Goal: Task Accomplishment & Management: Manage account settings

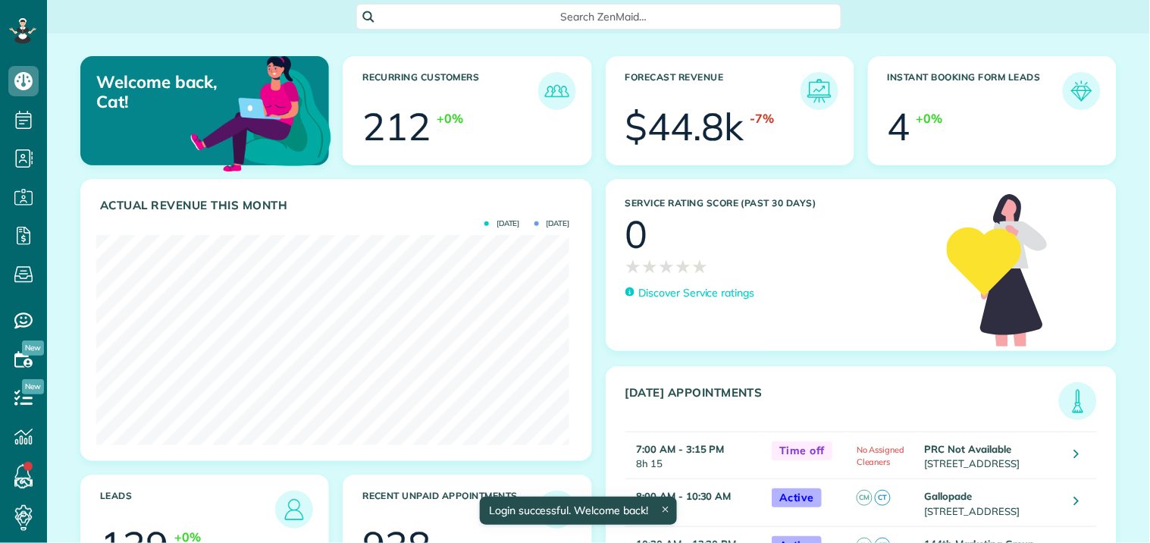
scroll to position [210, 473]
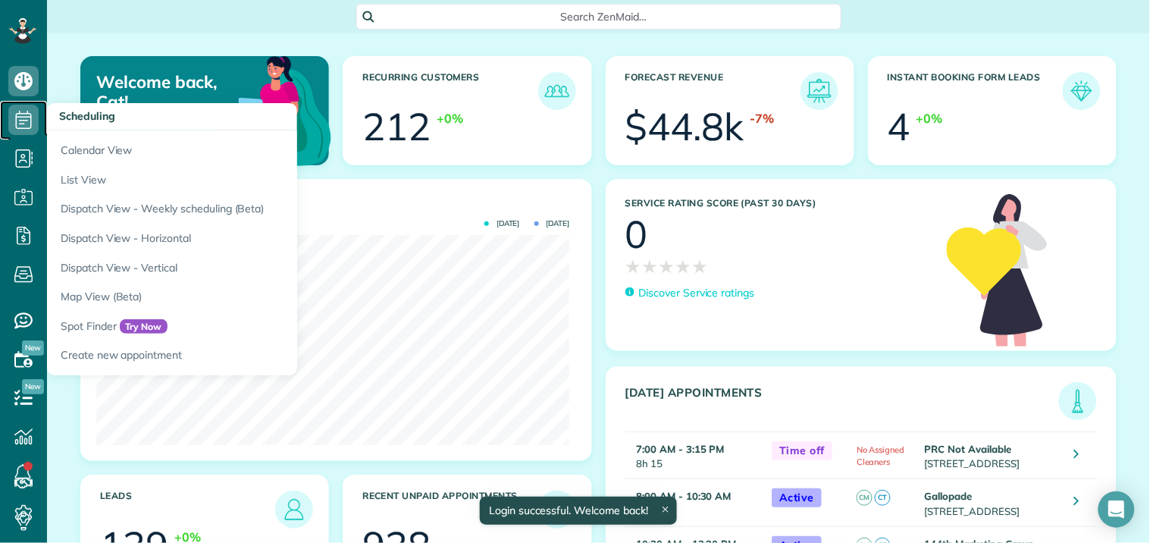
click at [15, 121] on icon at bounding box center [23, 120] width 30 height 30
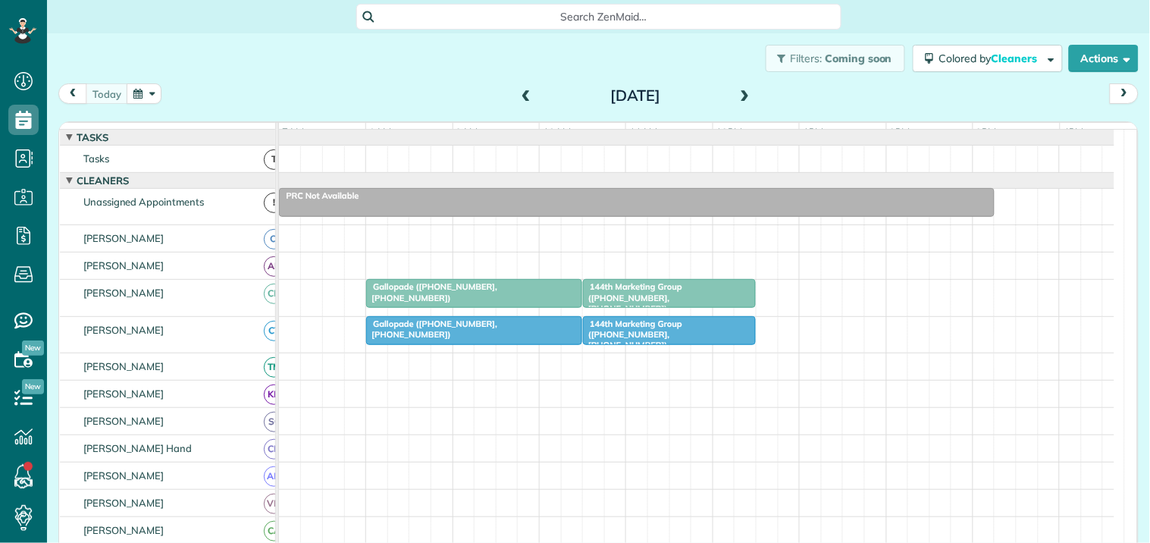
scroll to position [6, 6]
click at [154, 91] on button "button" at bounding box center [144, 93] width 35 height 20
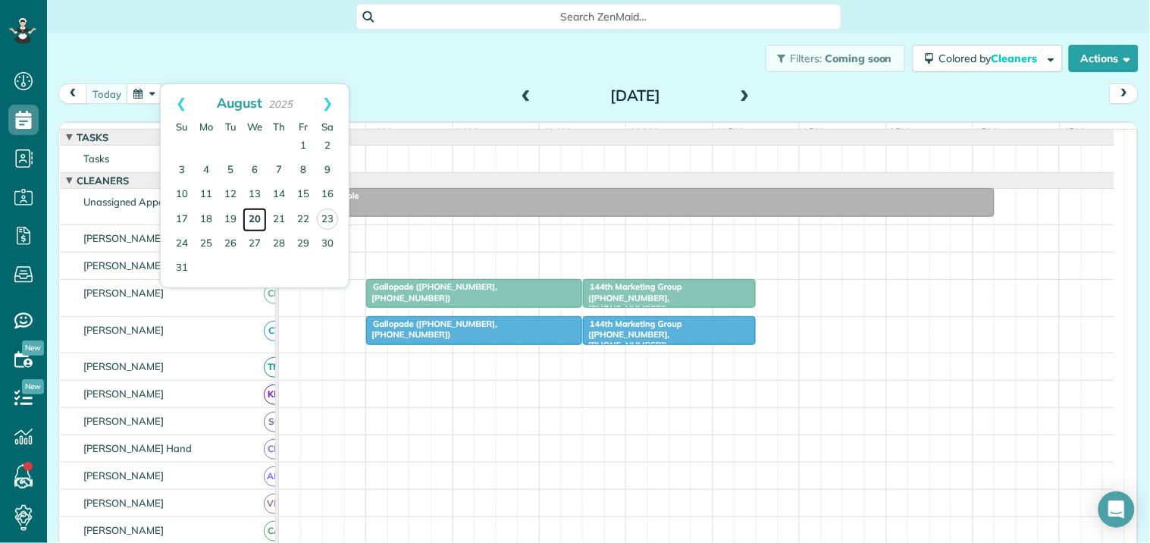
click at [258, 211] on link "20" at bounding box center [255, 220] width 24 height 24
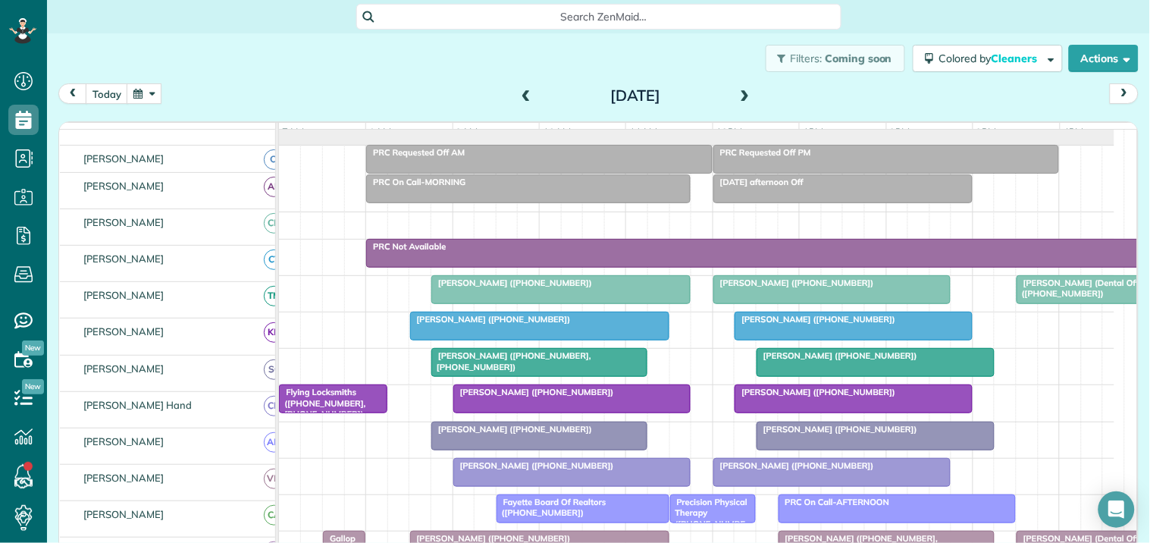
scroll to position [43, 0]
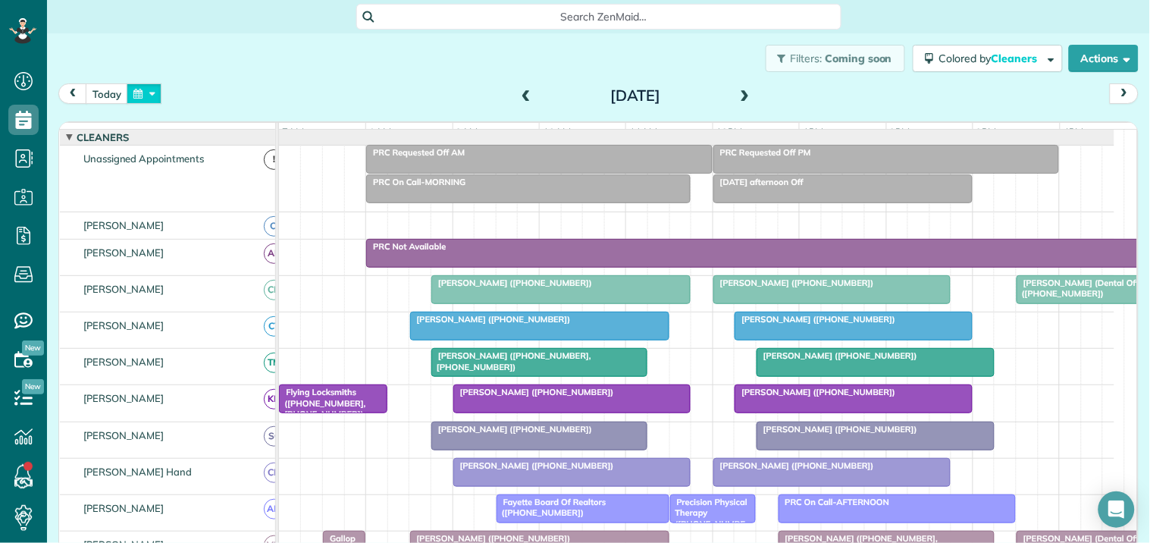
click at [153, 93] on button "button" at bounding box center [144, 93] width 35 height 20
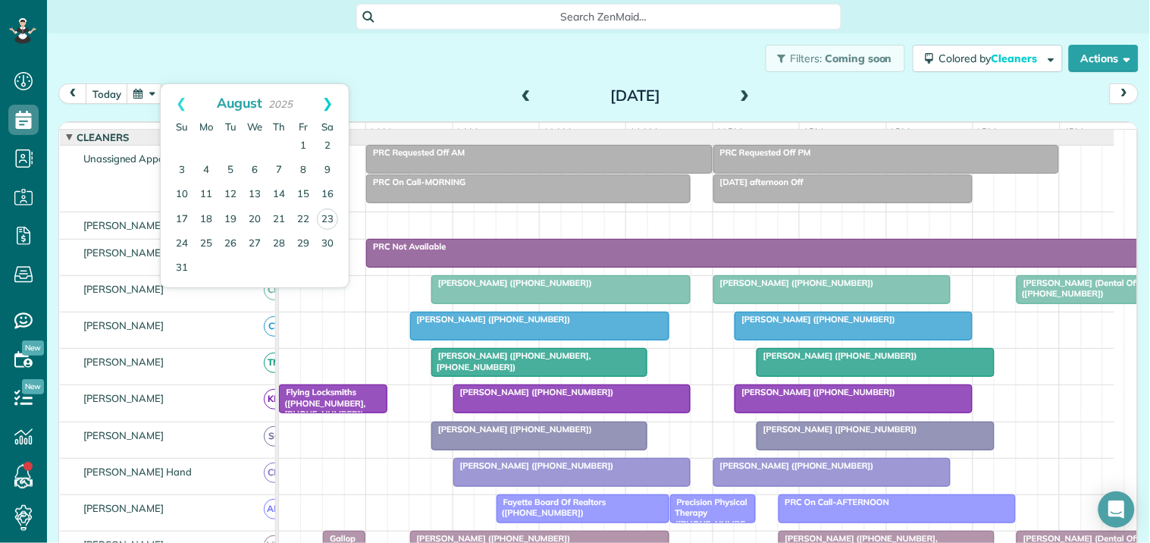
click at [330, 97] on link "Next" at bounding box center [328, 103] width 42 height 38
click at [255, 193] on link "17" at bounding box center [255, 195] width 24 height 24
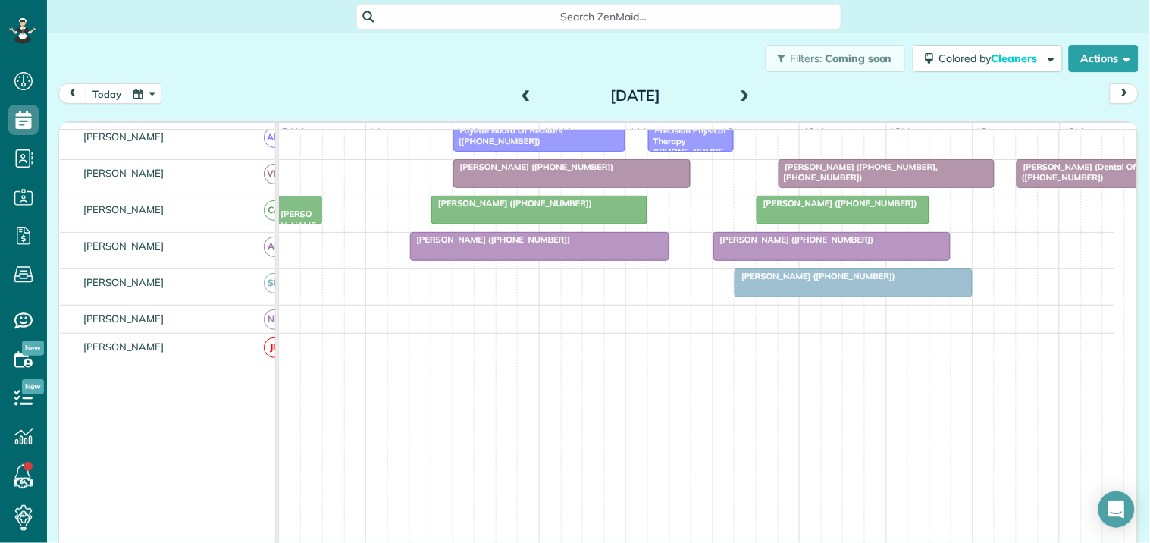
scroll to position [510, 0]
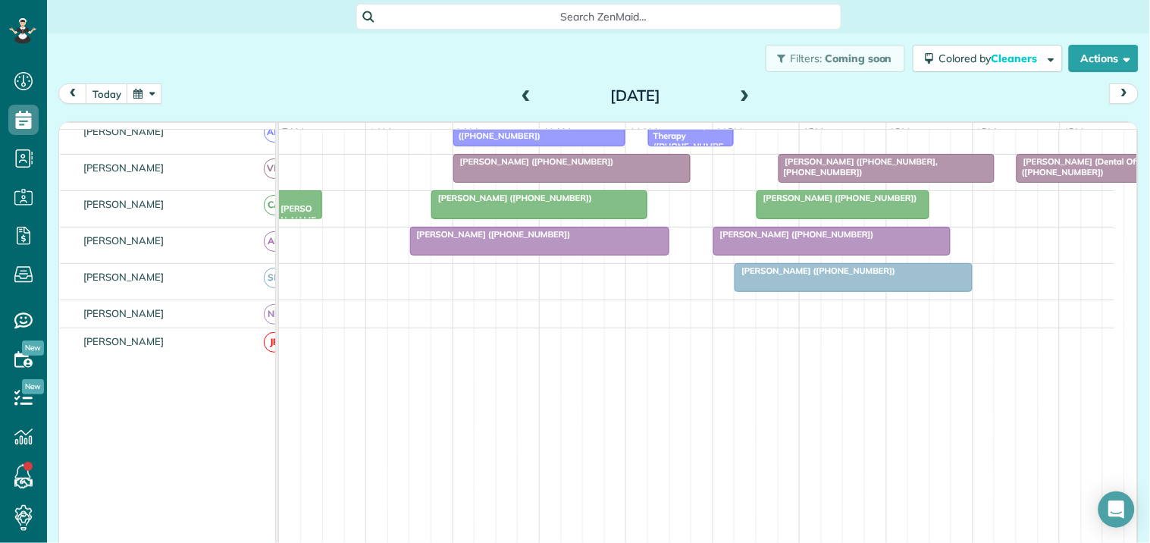
click at [830, 276] on div "Debbie Lerash (+19895501362)" at bounding box center [853, 270] width 229 height 11
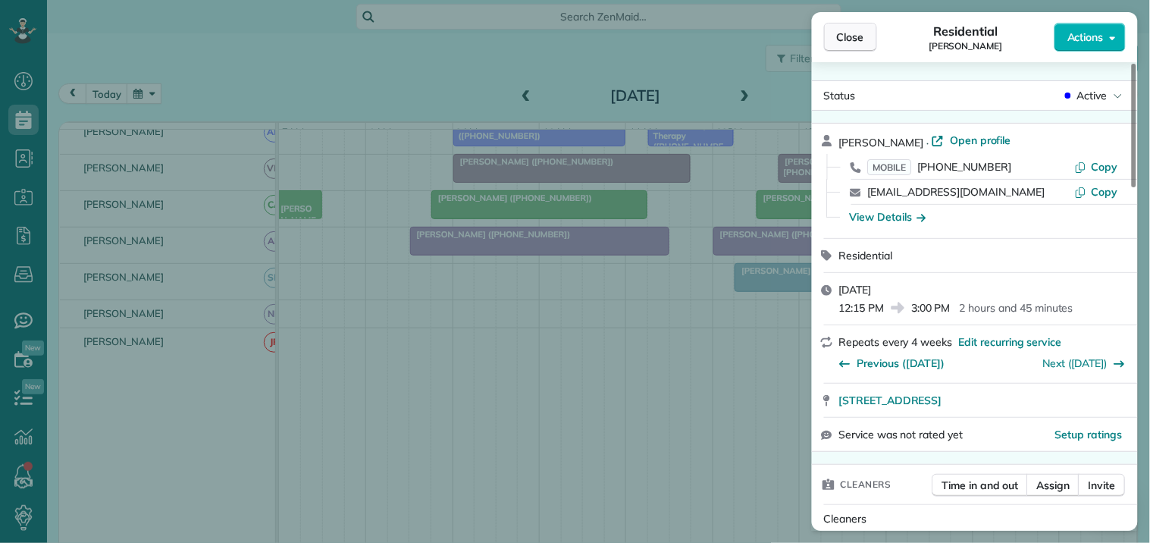
click at [861, 32] on span "Close" at bounding box center [850, 37] width 27 height 15
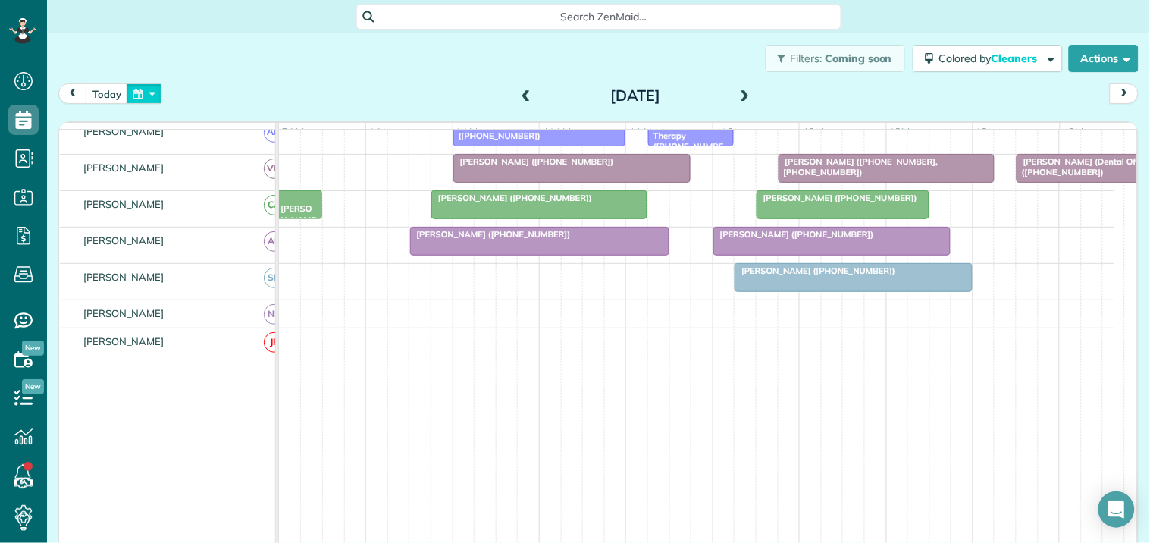
click at [150, 89] on button "button" at bounding box center [144, 93] width 35 height 20
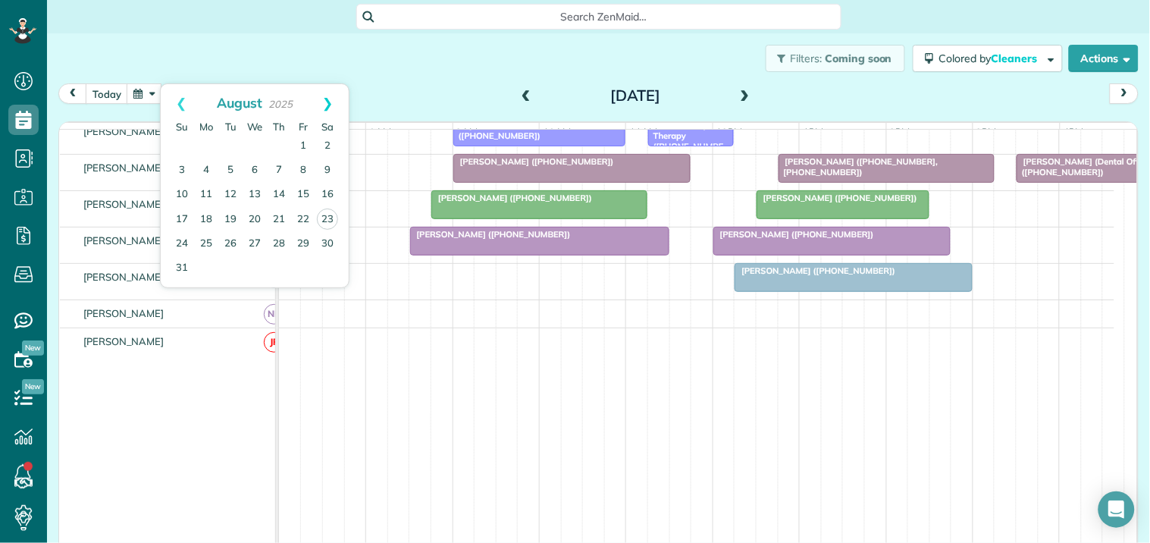
click at [336, 100] on link "Next" at bounding box center [328, 103] width 42 height 38
click at [329, 101] on link "Next" at bounding box center [328, 103] width 42 height 38
click at [231, 192] on link "14" at bounding box center [230, 195] width 24 height 24
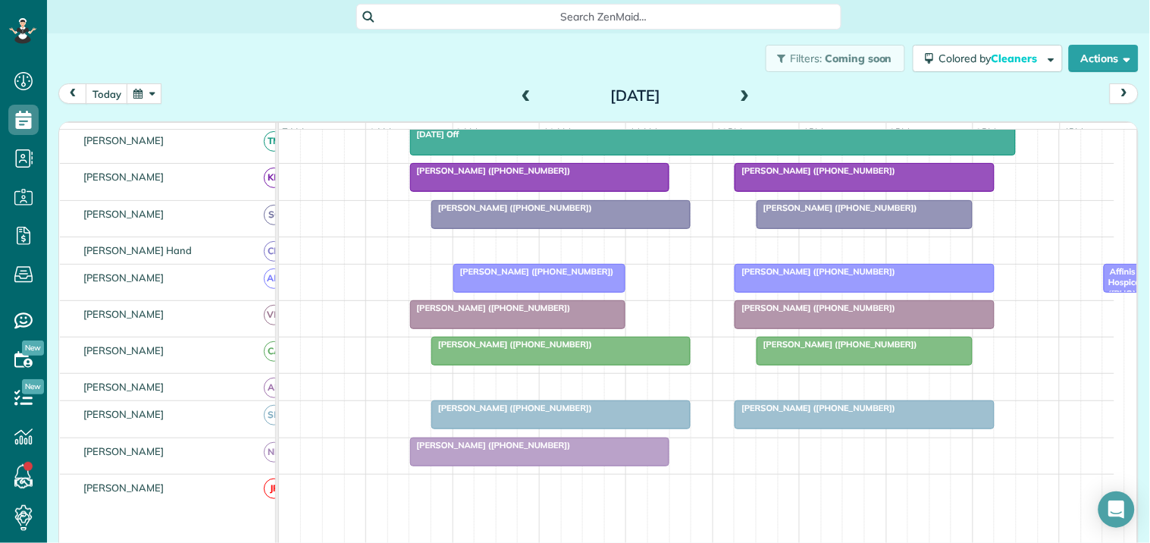
scroll to position [450, 0]
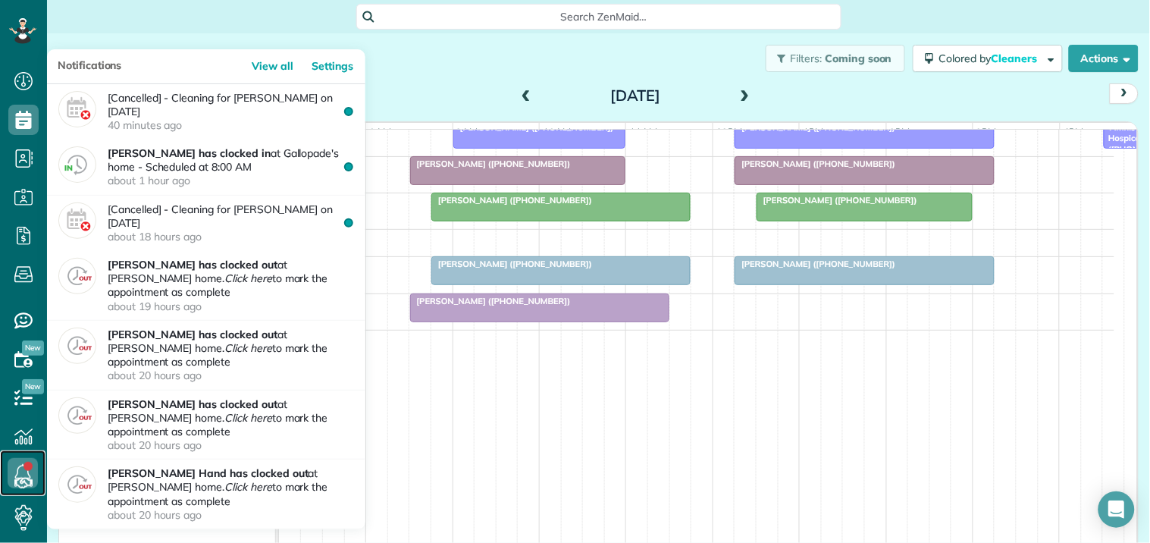
click at [27, 468] on link at bounding box center [22, 472] width 45 height 45
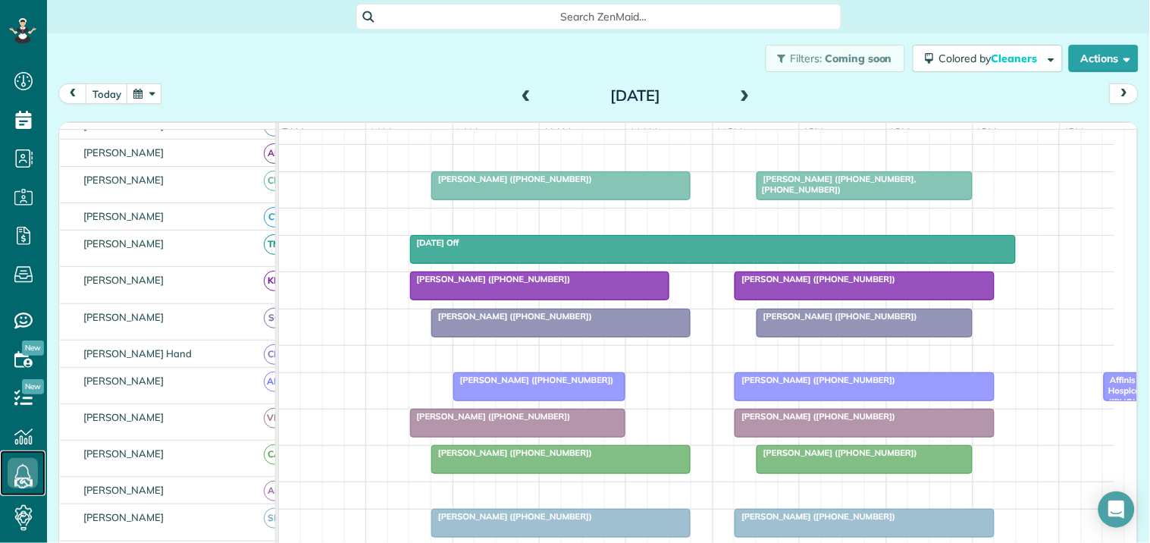
scroll to position [197, 0]
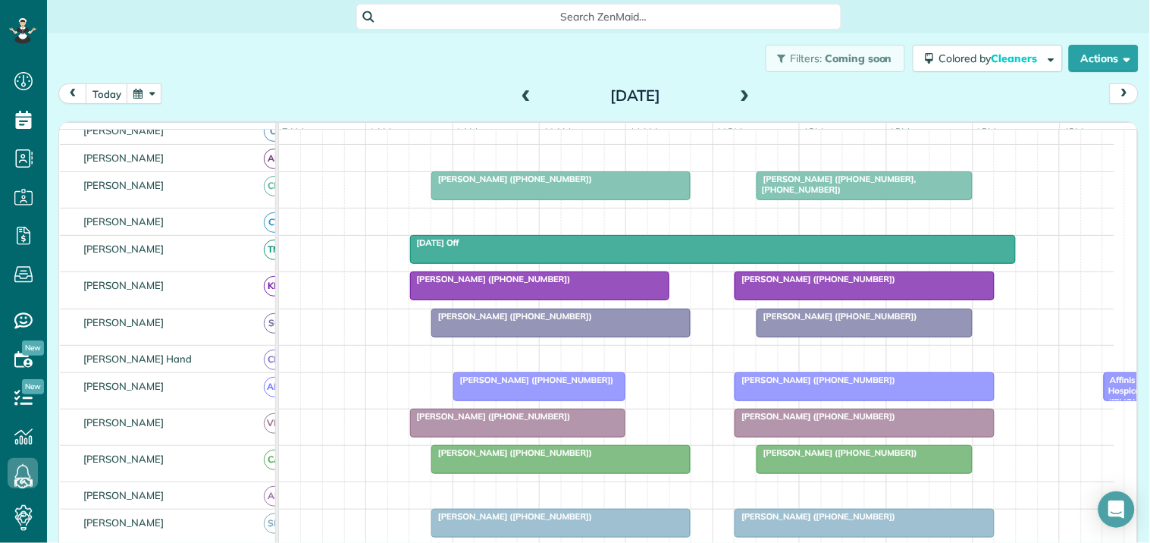
click at [143, 81] on div "Filters: Coming soon Colored by Cleaners Color by Cleaner Color by Team Color b…" at bounding box center [598, 275] width 1103 height 485
click at [145, 95] on button "button" at bounding box center [144, 93] width 35 height 20
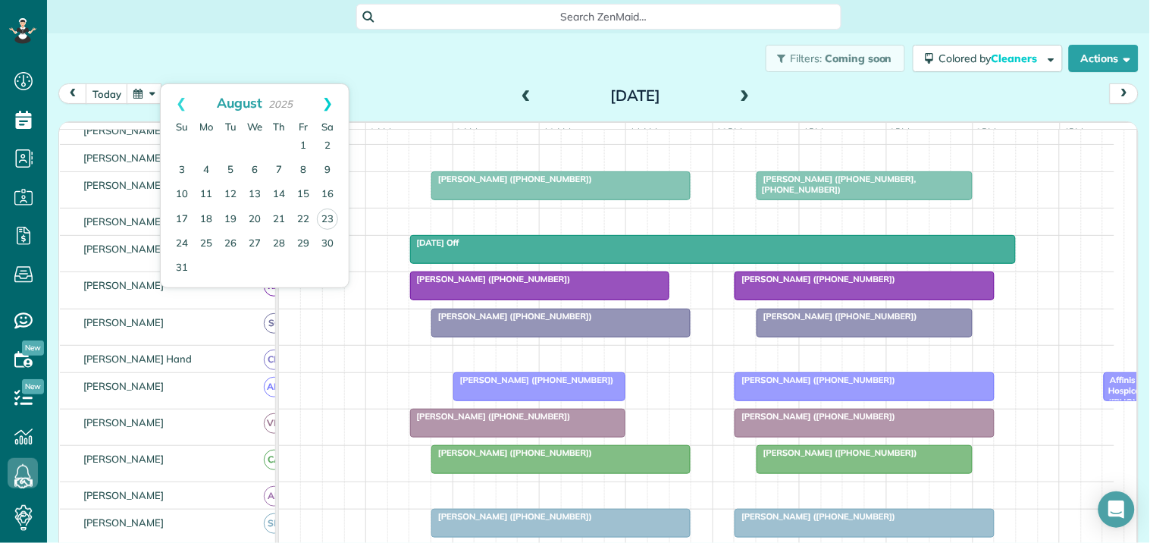
click at [331, 93] on link "Next" at bounding box center [328, 103] width 42 height 38
click at [232, 141] on link "2" at bounding box center [230, 146] width 24 height 24
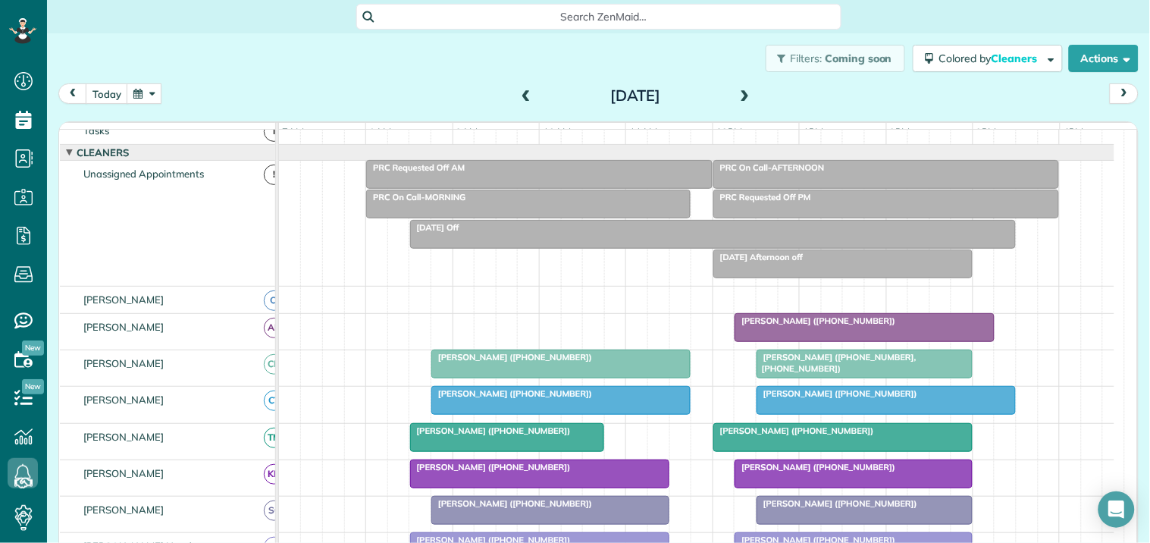
scroll to position [365, 0]
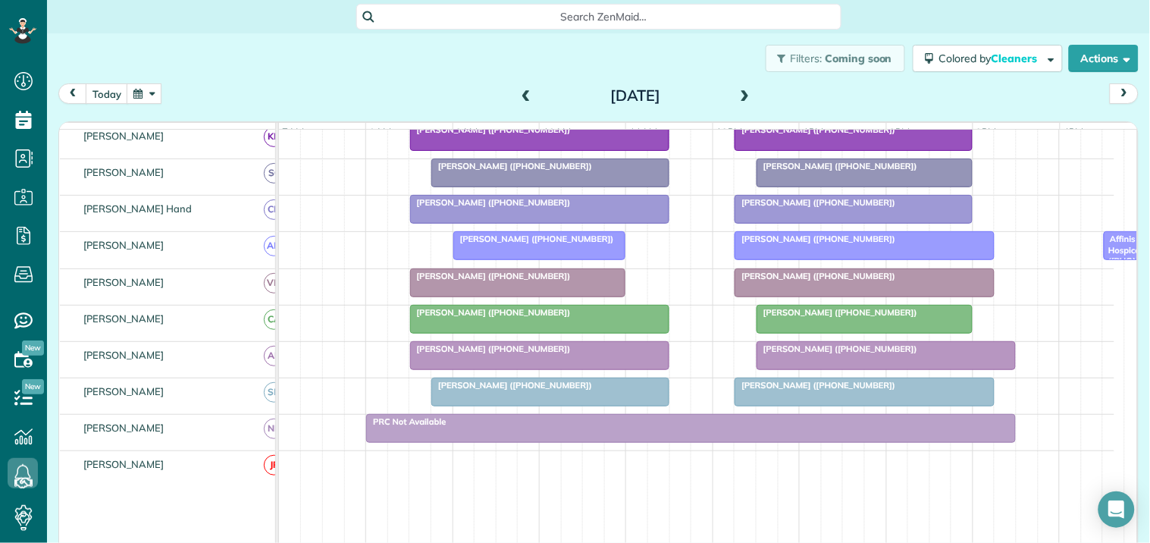
click at [520, 93] on span at bounding box center [526, 96] width 17 height 14
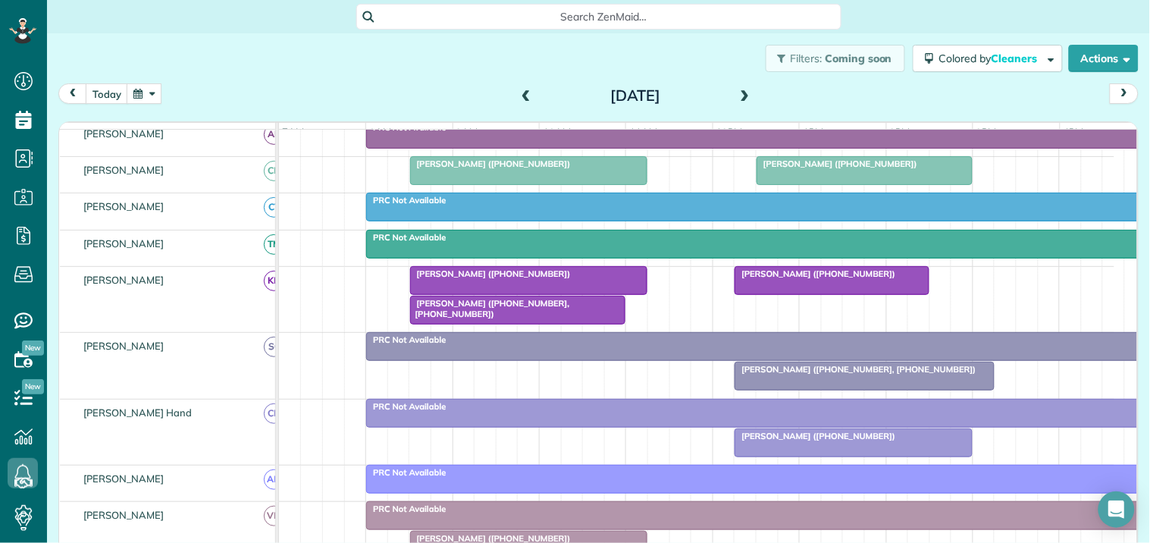
scroll to position [357, 0]
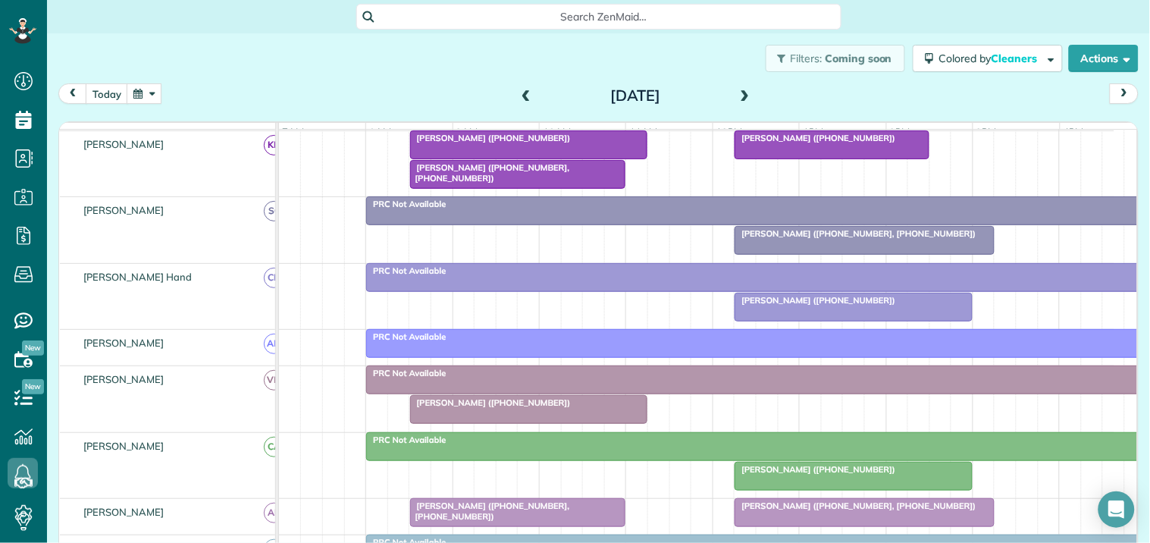
click at [569, 184] on div "Bill Chiles (+18505298402, +14704334565)" at bounding box center [518, 173] width 207 height 22
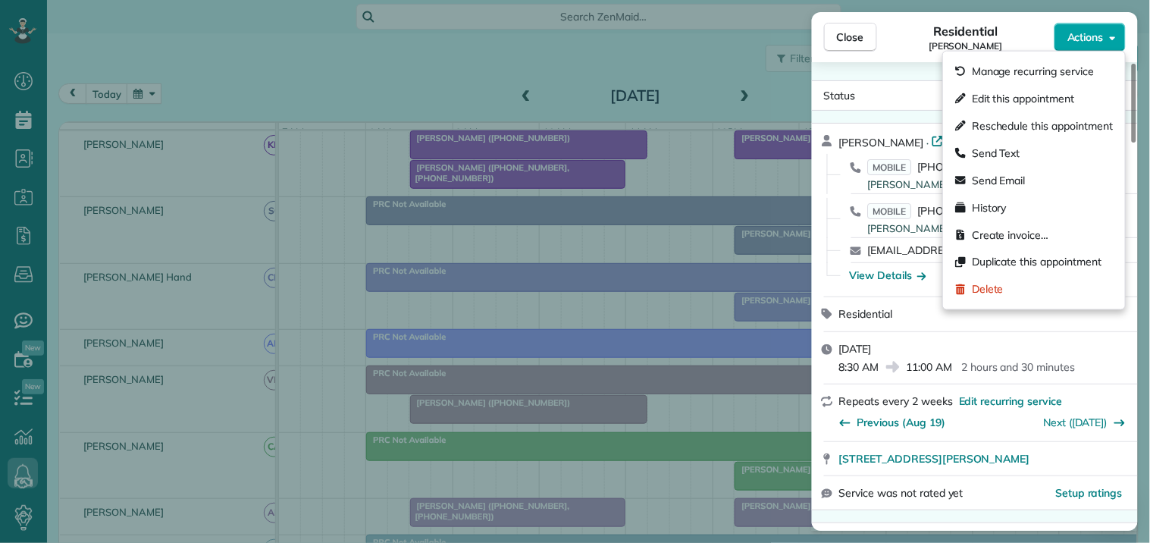
click at [1085, 35] on span "Actions" at bounding box center [1086, 37] width 36 height 15
click at [1011, 99] on span "Edit this appointment" at bounding box center [1023, 98] width 102 height 15
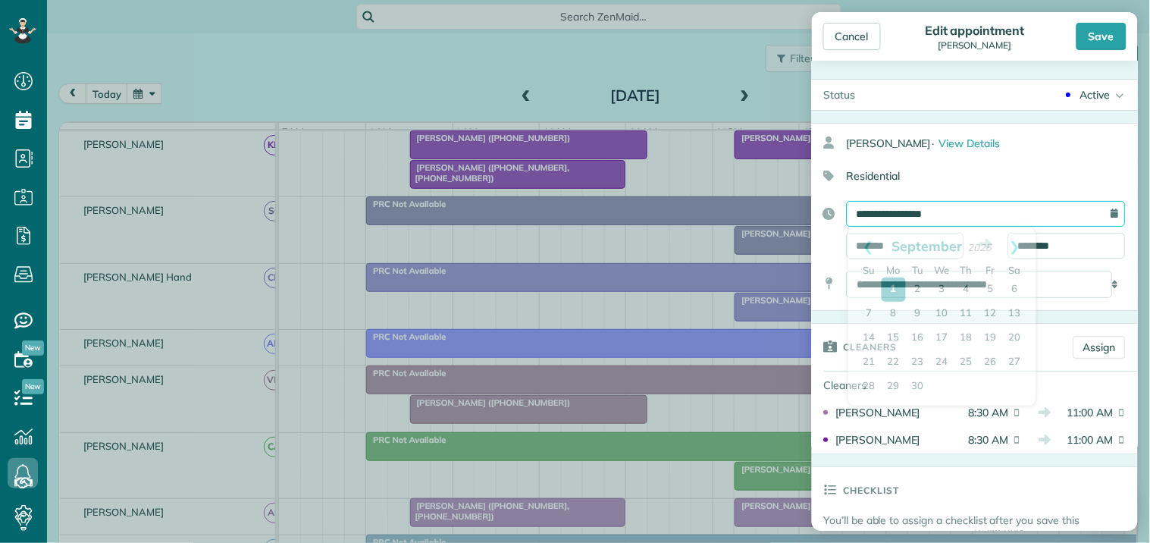
click at [931, 214] on input "**********" at bounding box center [986, 214] width 279 height 26
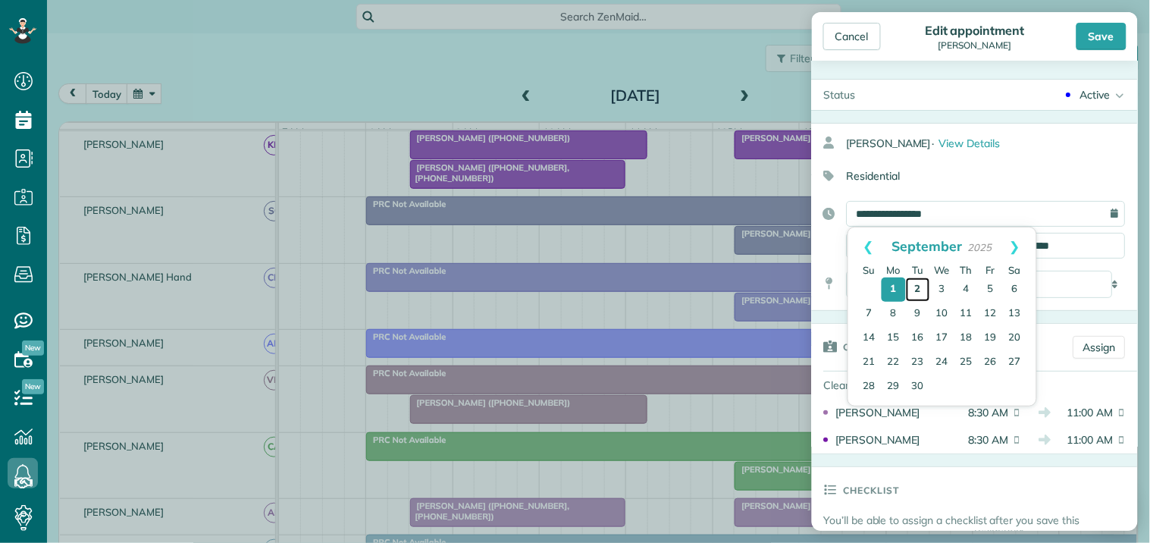
click at [916, 285] on link "2" at bounding box center [918, 290] width 24 height 24
type input "**********"
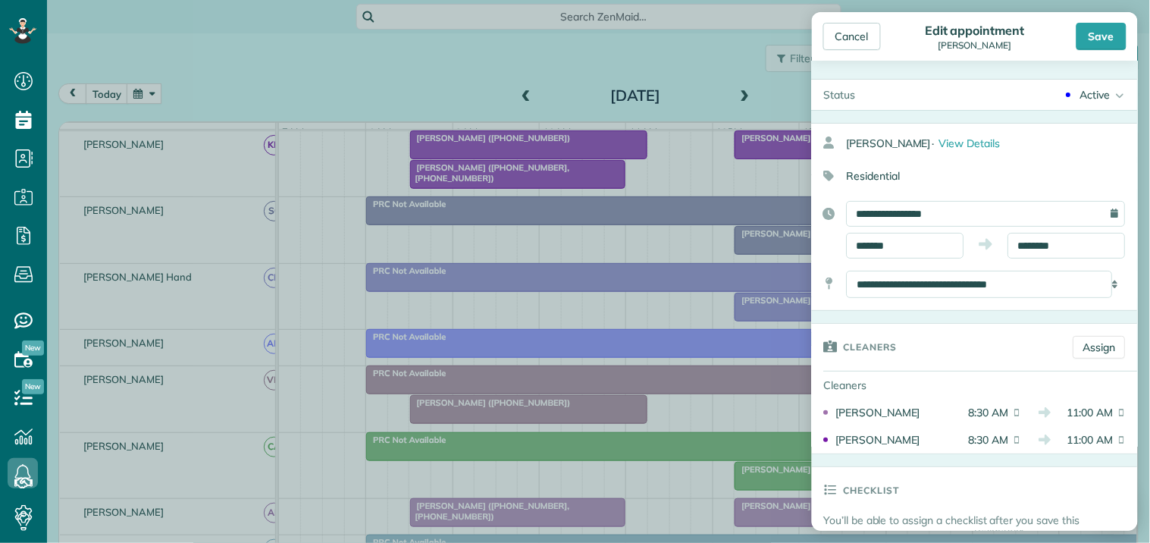
click at [1097, 36] on div "Save" at bounding box center [1102, 36] width 50 height 27
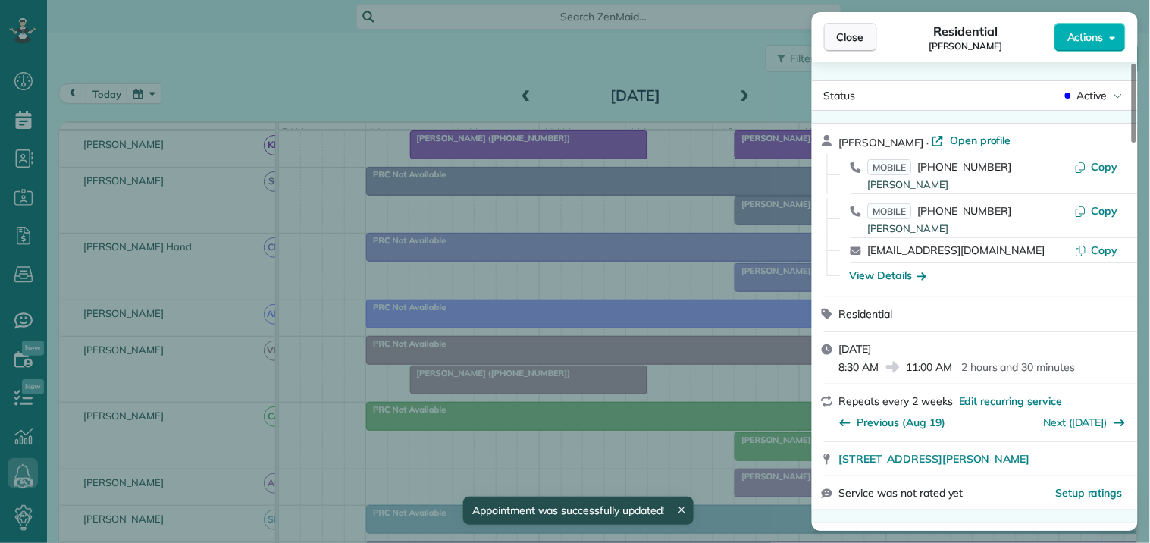
click at [846, 41] on span "Close" at bounding box center [850, 37] width 27 height 15
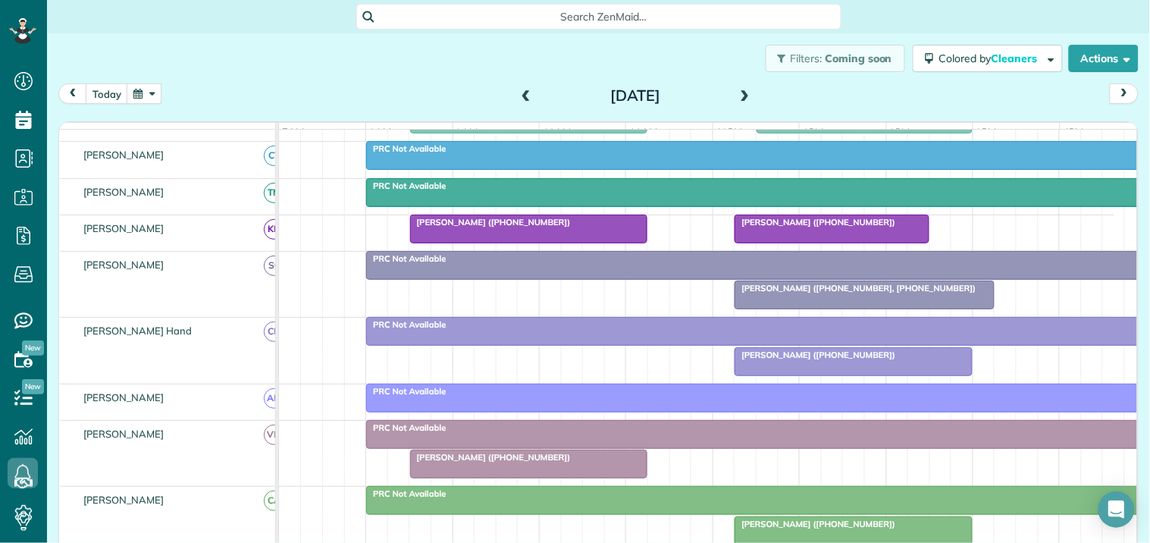
click at [743, 89] on span at bounding box center [745, 96] width 17 height 14
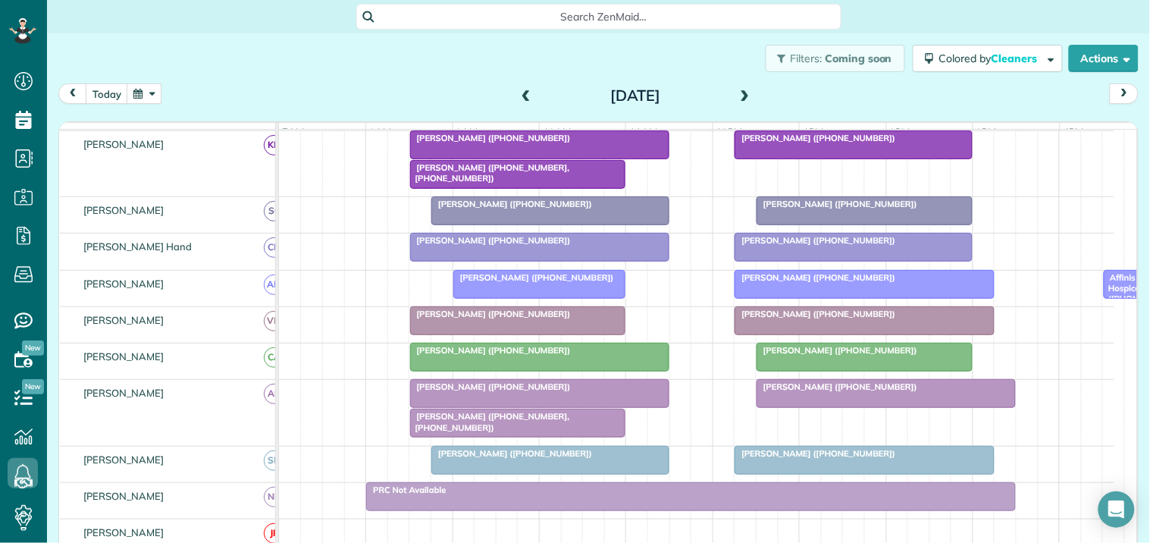
click at [149, 95] on button "button" at bounding box center [144, 93] width 35 height 20
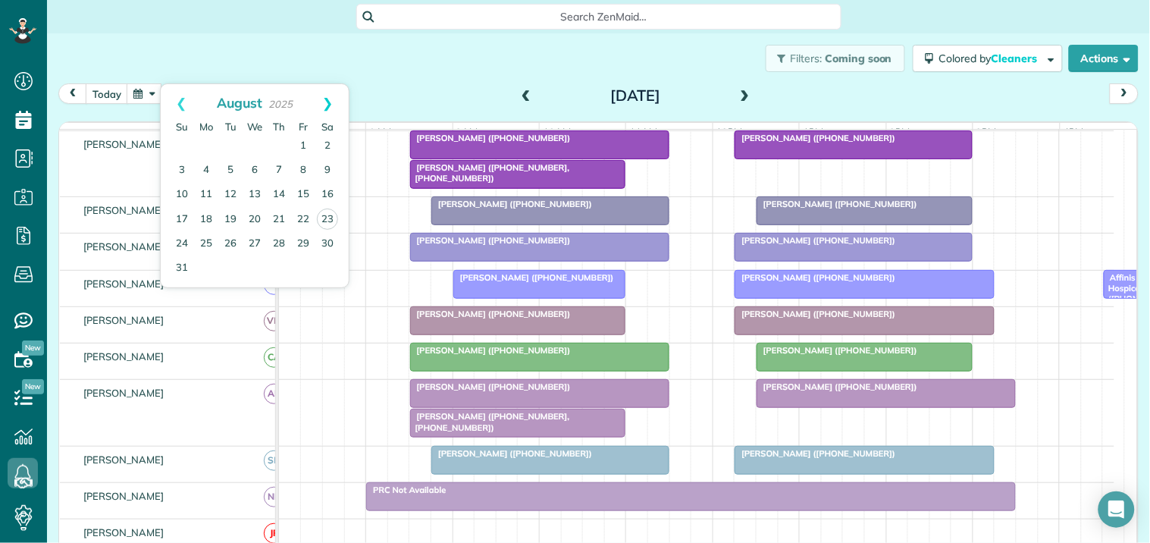
click at [326, 104] on link "Next" at bounding box center [328, 103] width 42 height 38
click at [230, 194] on link "16" at bounding box center [230, 195] width 24 height 24
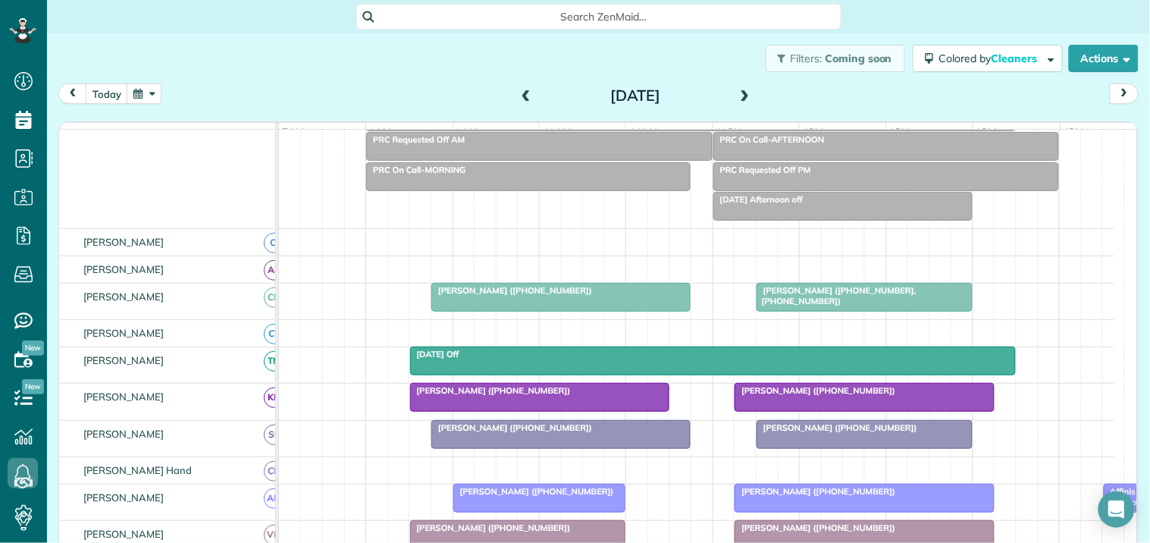
click at [140, 89] on button "button" at bounding box center [144, 93] width 35 height 20
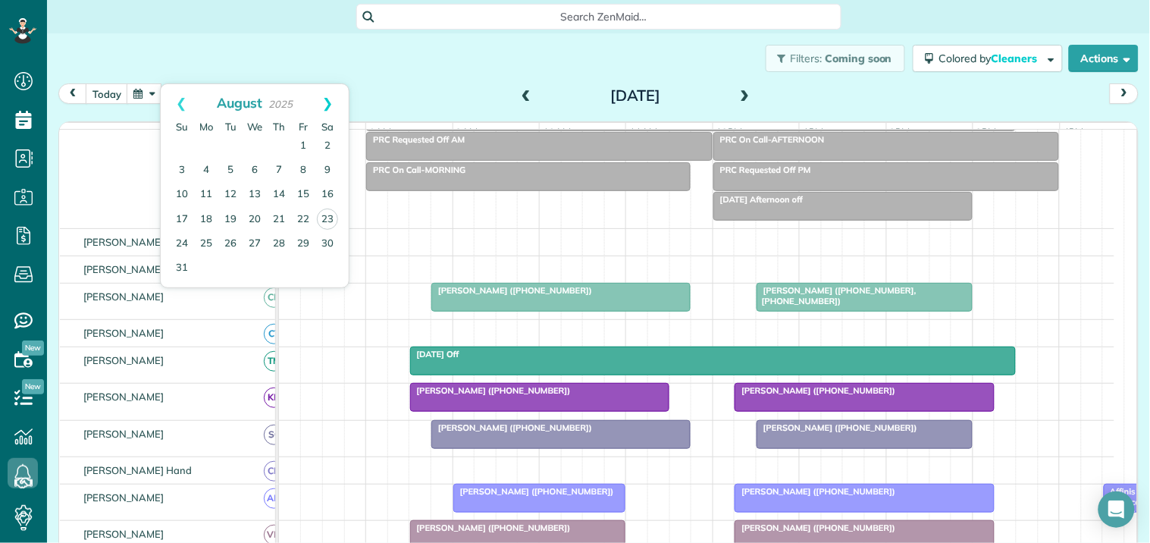
click at [328, 99] on link "Next" at bounding box center [328, 103] width 42 height 38
click at [227, 144] on link "2" at bounding box center [230, 146] width 24 height 24
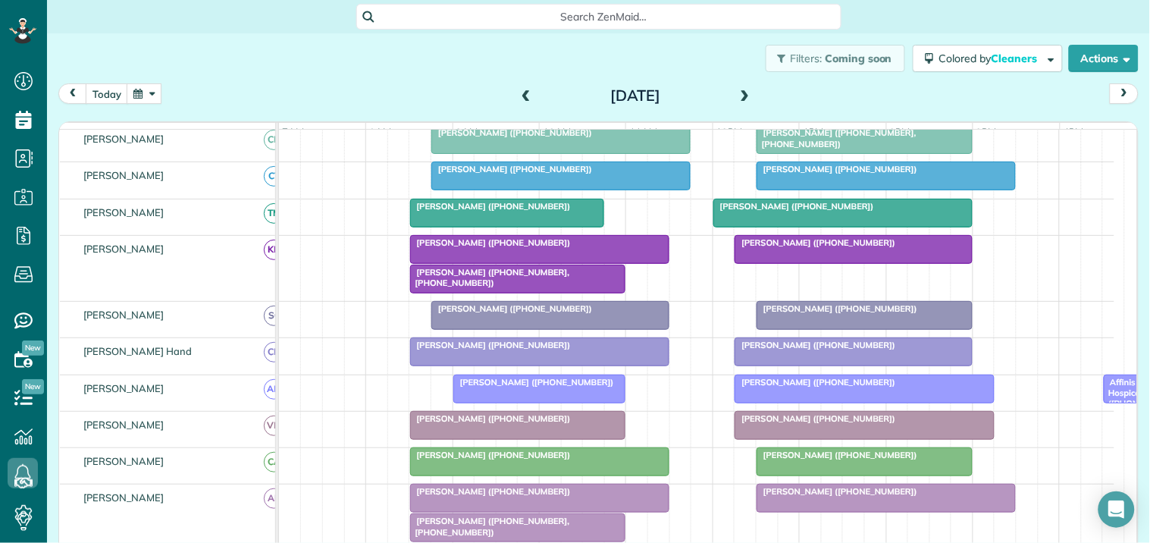
click at [494, 293] on div at bounding box center [518, 278] width 215 height 27
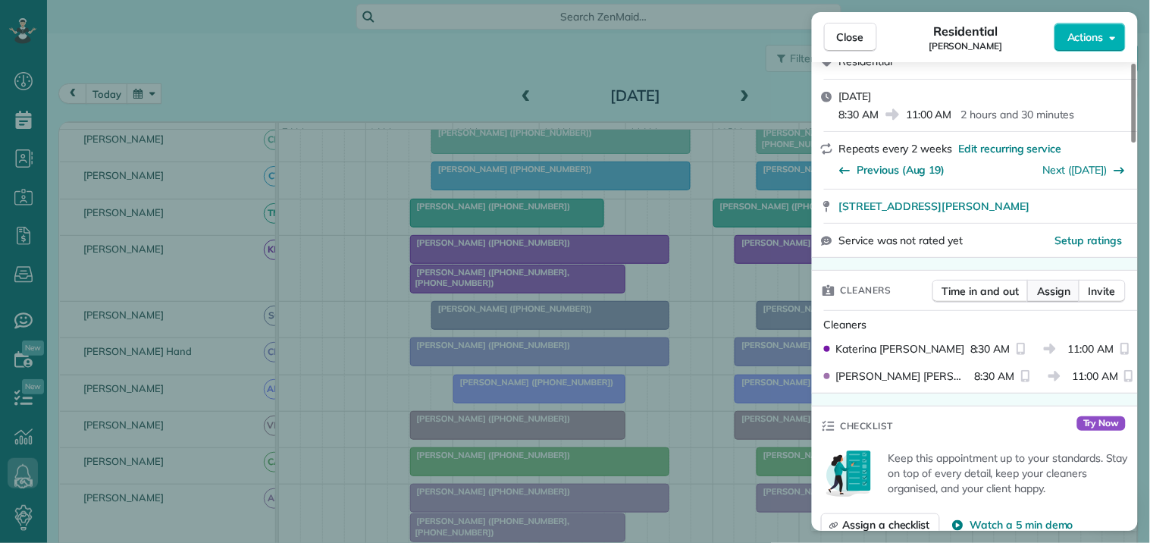
click at [1054, 289] on span "Assign" at bounding box center [1053, 291] width 33 height 15
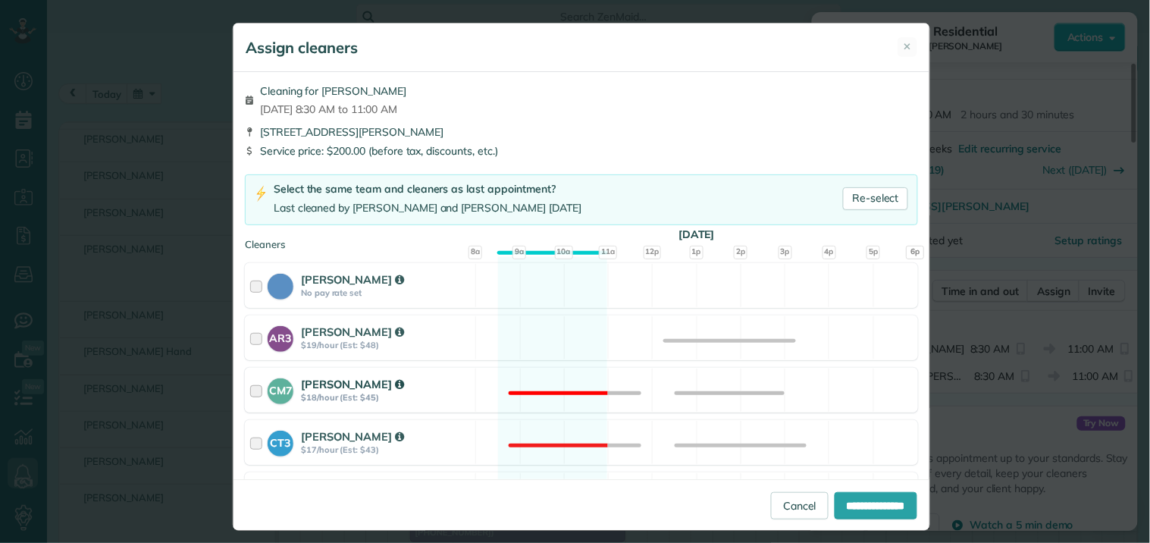
click at [532, 382] on div "CM7 Caitlin Miller $18/hour (Est: $45) Not available" at bounding box center [581, 390] width 673 height 45
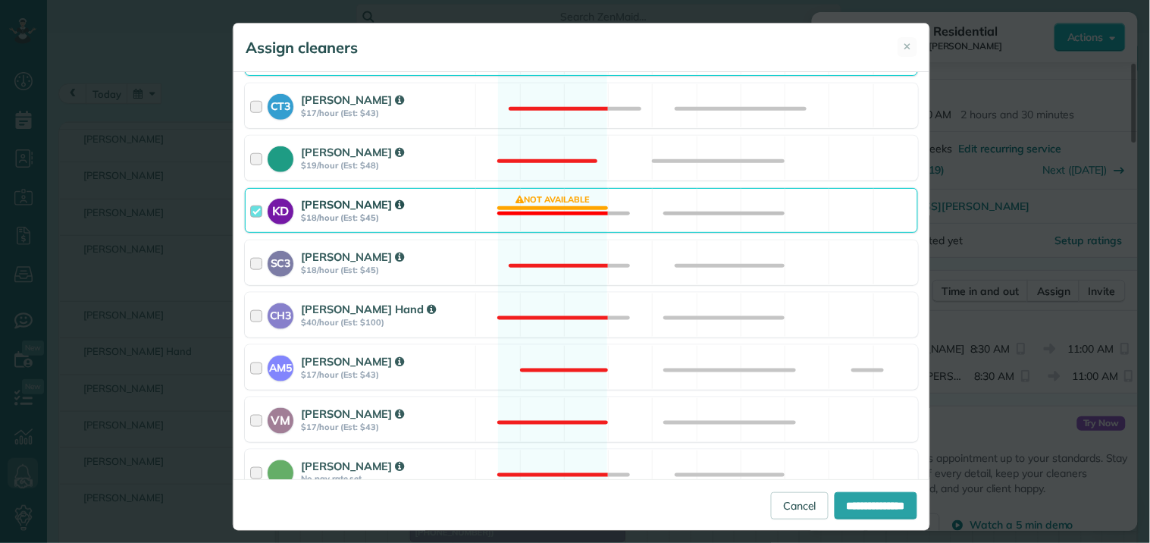
click at [556, 200] on div "KD Katerina Doane $18/hour (Est: $45) Not available" at bounding box center [581, 210] width 673 height 45
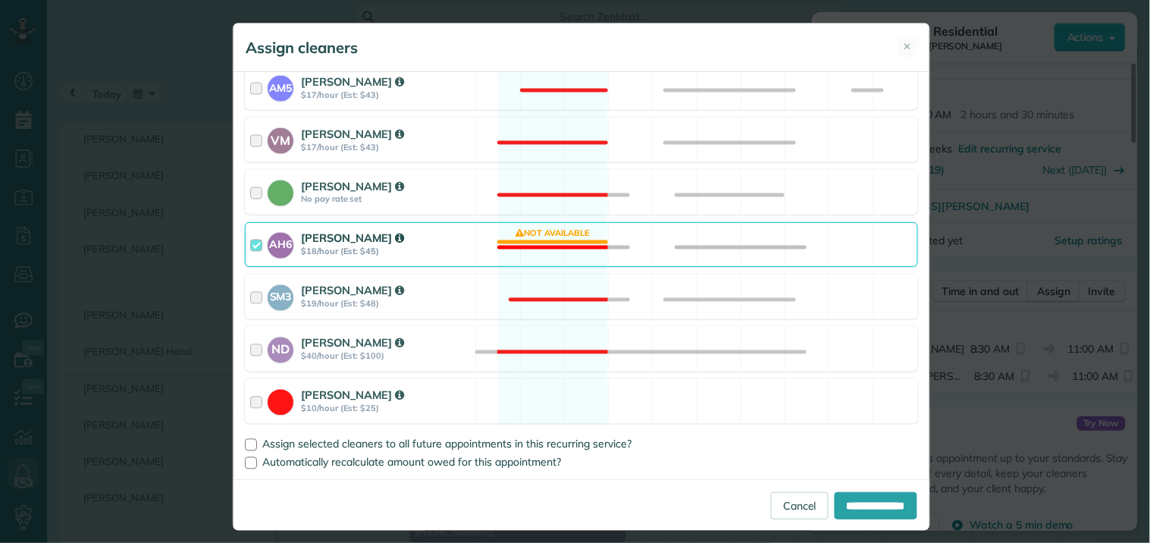
click at [541, 233] on div "AH6 Ashley Hudson $18/hour (Est: $45) Not available" at bounding box center [581, 244] width 673 height 45
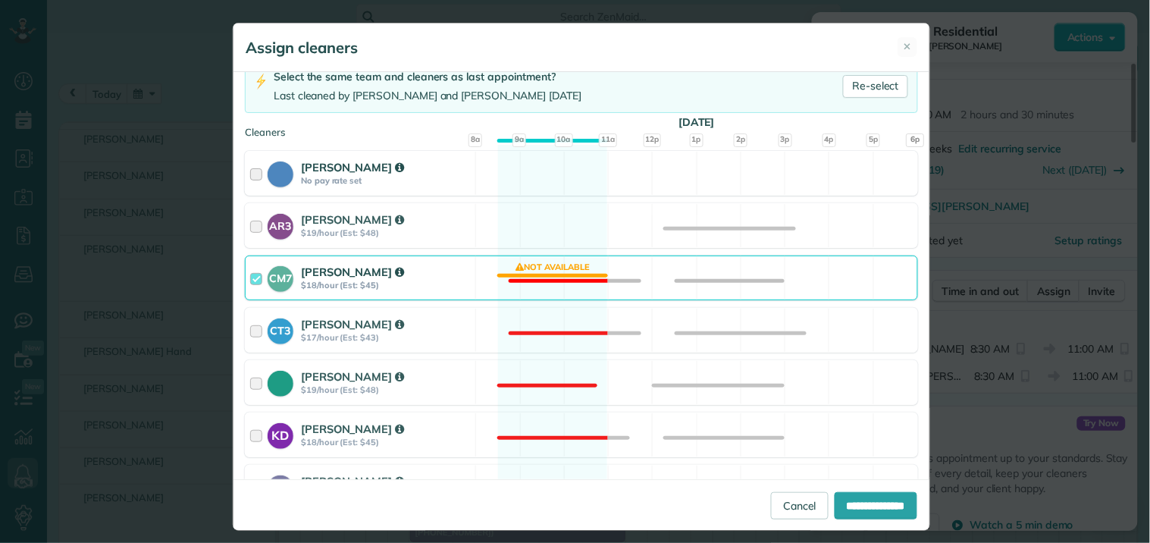
click at [542, 175] on div "Cat Jacobson No pay rate set Available" at bounding box center [581, 173] width 673 height 45
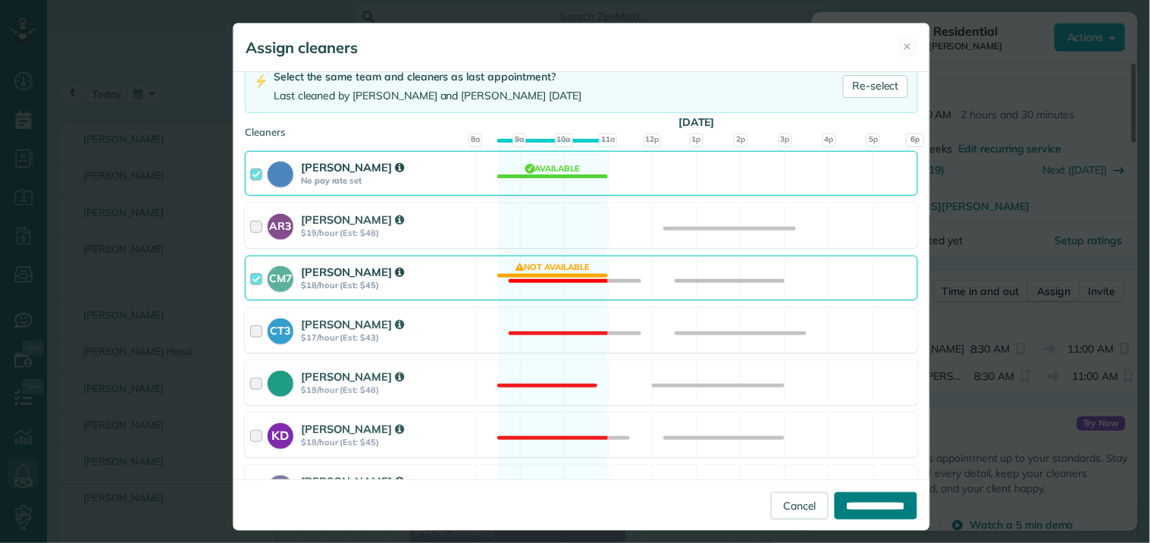
click at [852, 499] on input "**********" at bounding box center [876, 505] width 83 height 27
type input "**********"
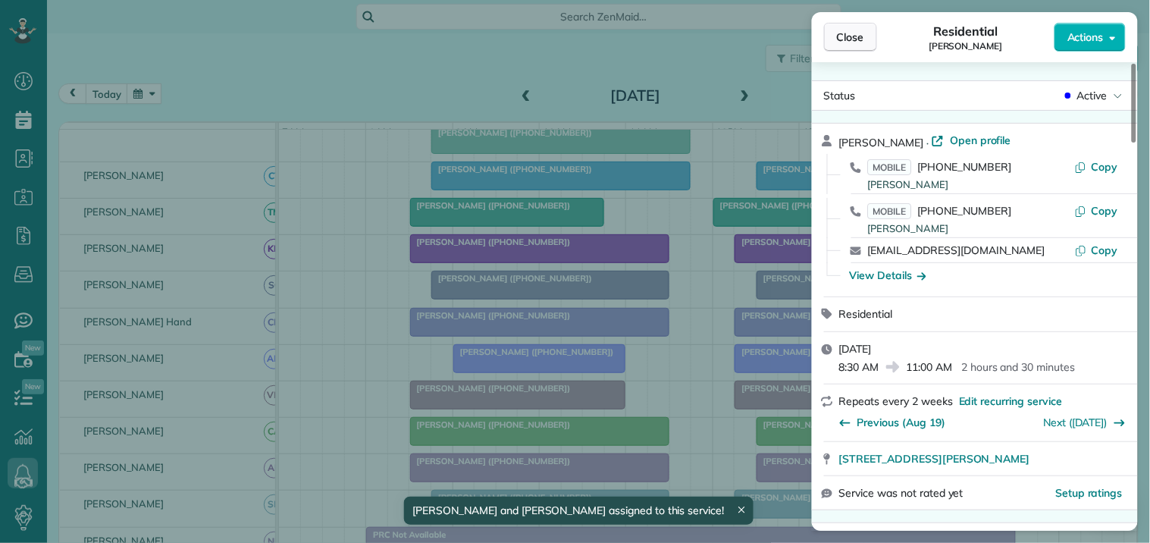
click at [836, 33] on button "Close" at bounding box center [850, 37] width 53 height 29
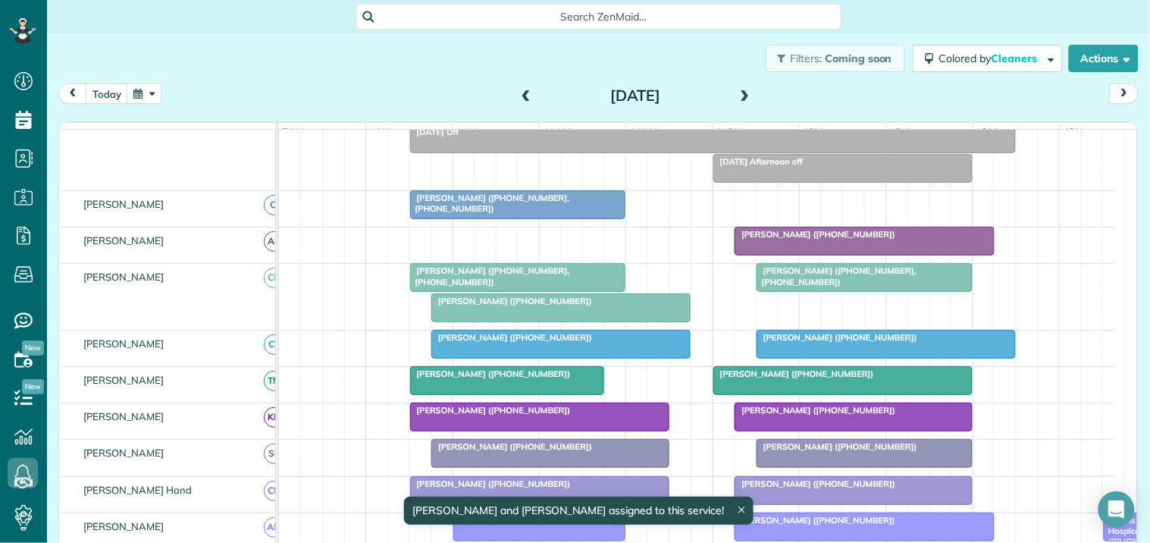
click at [531, 322] on div at bounding box center [561, 307] width 258 height 27
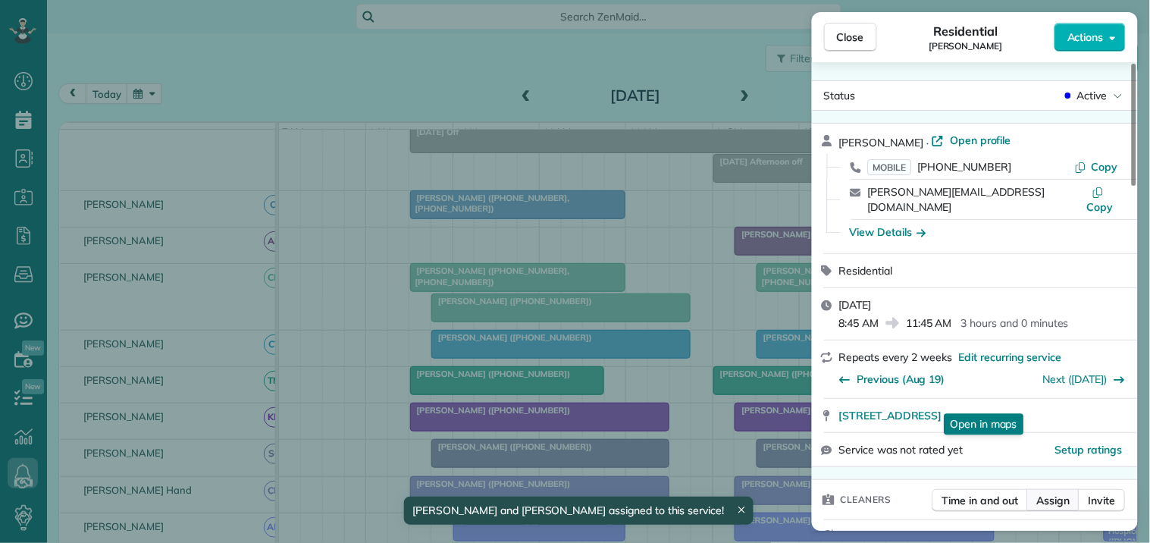
click at [1059, 493] on span "Assign" at bounding box center [1053, 500] width 33 height 15
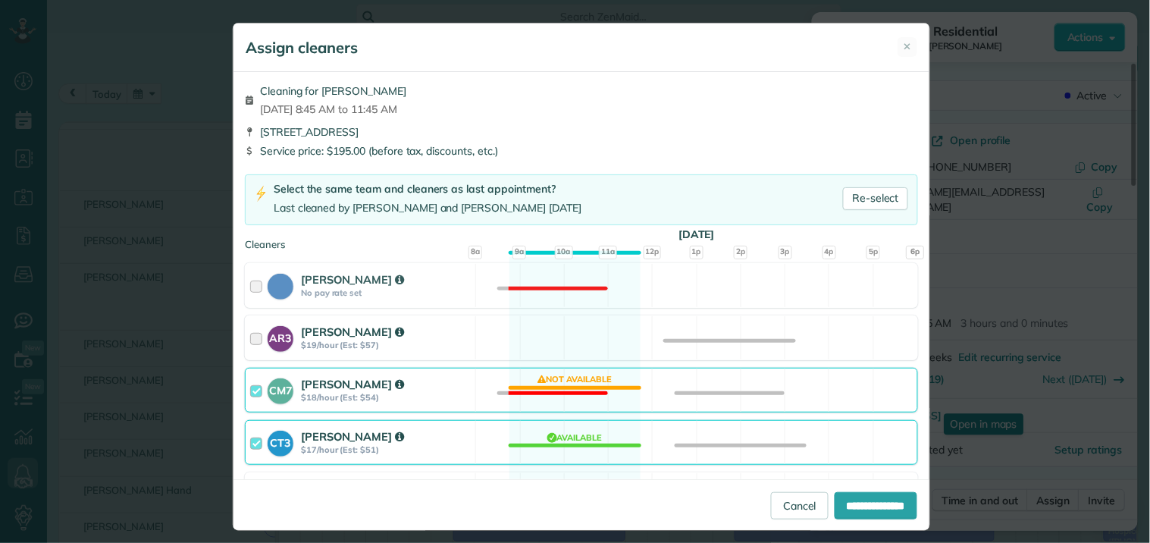
click at [555, 330] on div "AR3 Amy Reid $19/hour (Est: $57) Available" at bounding box center [581, 337] width 673 height 45
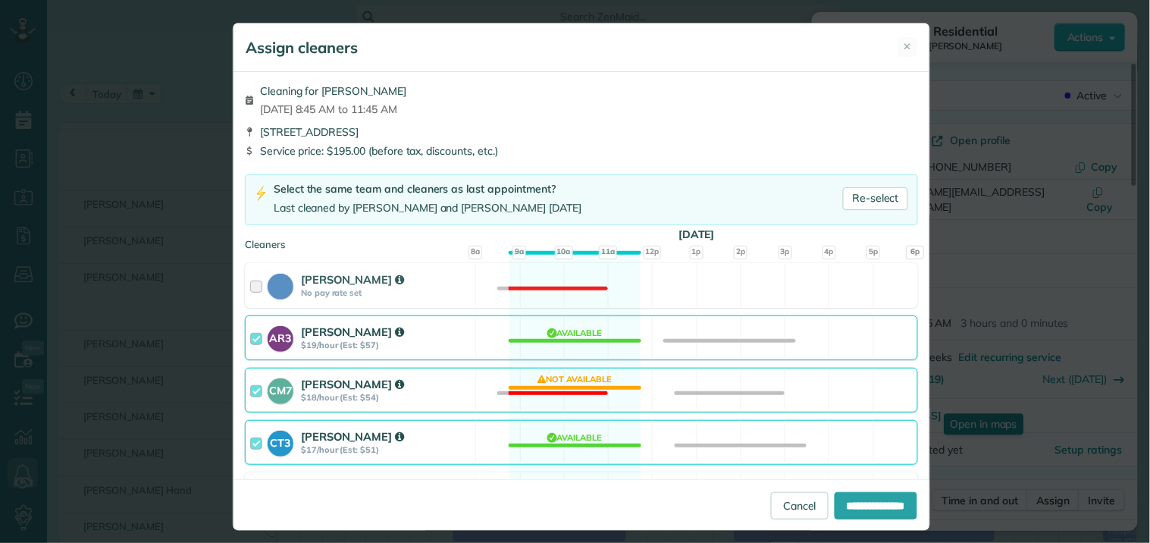
click at [557, 390] on div "CM7 Caitlin Miller $18/hour (Est: $54) Not available" at bounding box center [581, 390] width 673 height 45
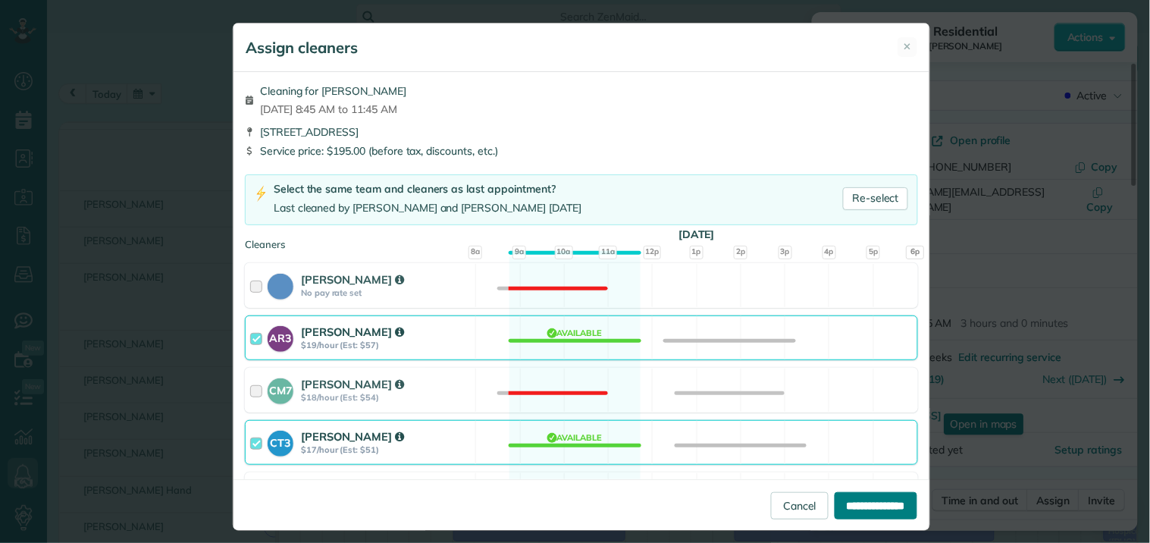
click at [854, 513] on input "**********" at bounding box center [876, 505] width 83 height 27
type input "**********"
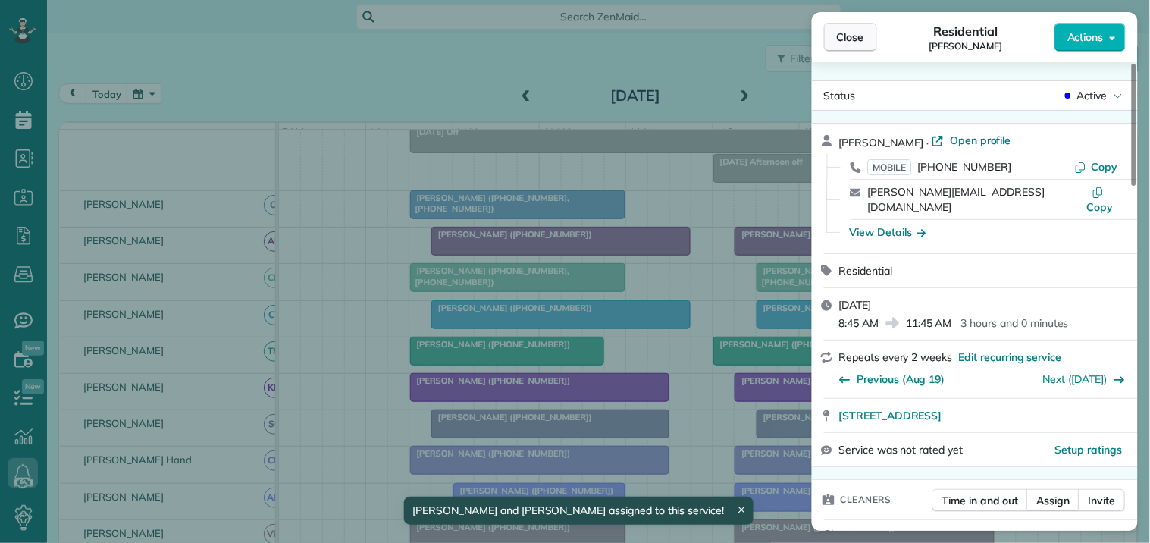
click at [861, 30] on span "Close" at bounding box center [850, 37] width 27 height 15
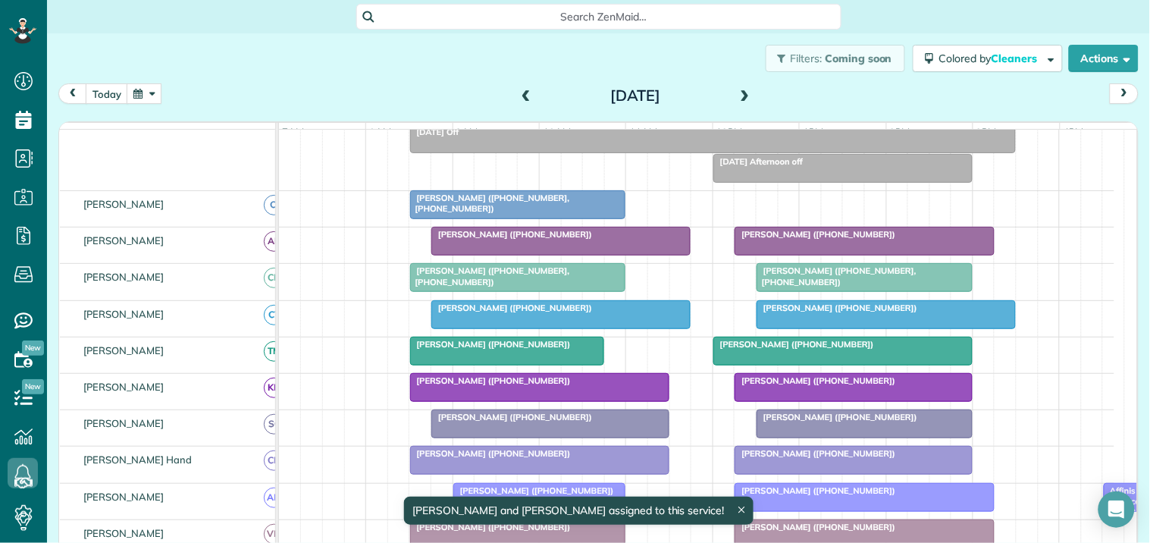
click at [507, 216] on div at bounding box center [518, 204] width 215 height 27
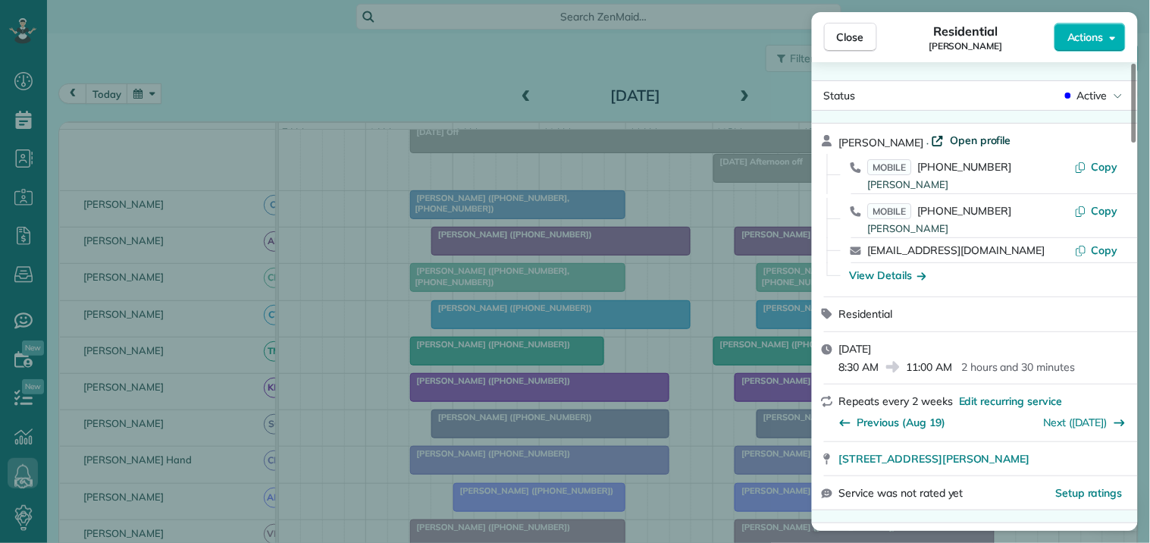
click at [950, 140] on span "Open profile" at bounding box center [980, 140] width 61 height 15
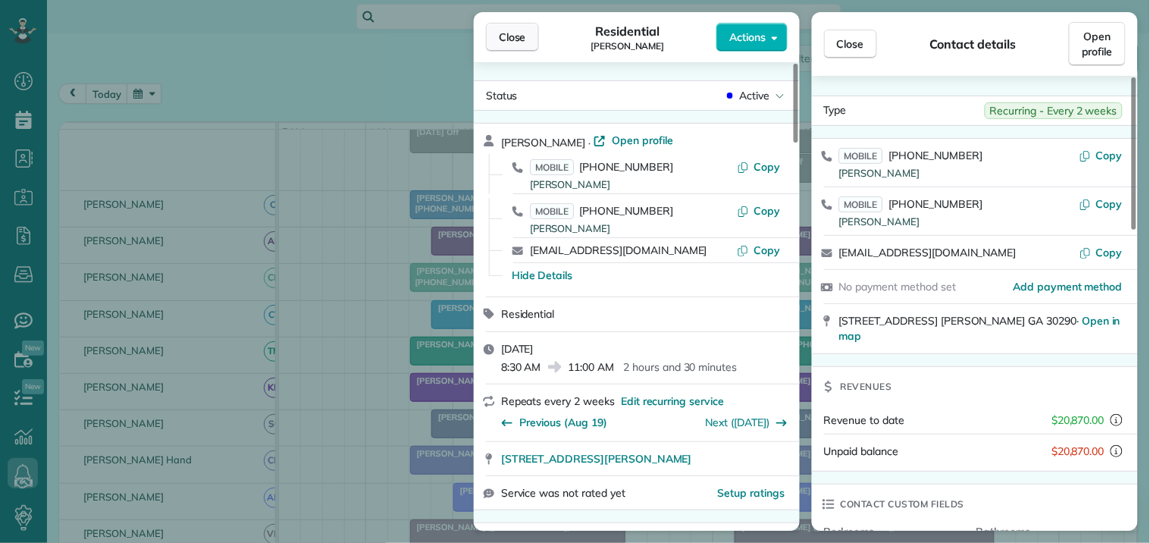
click at [512, 39] on span "Close" at bounding box center [512, 37] width 27 height 15
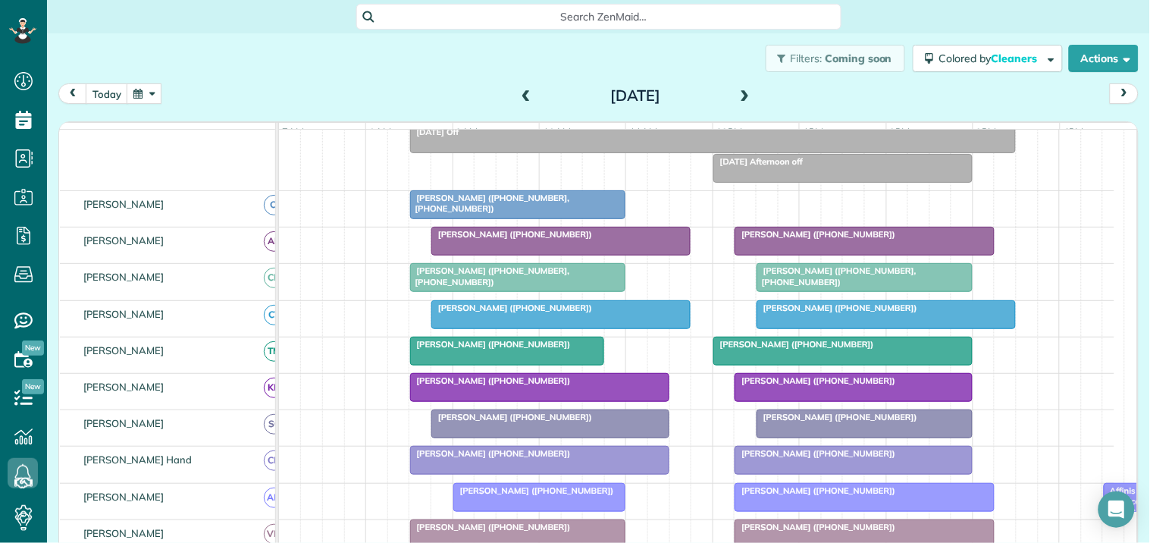
click at [145, 92] on button "button" at bounding box center [144, 93] width 35 height 20
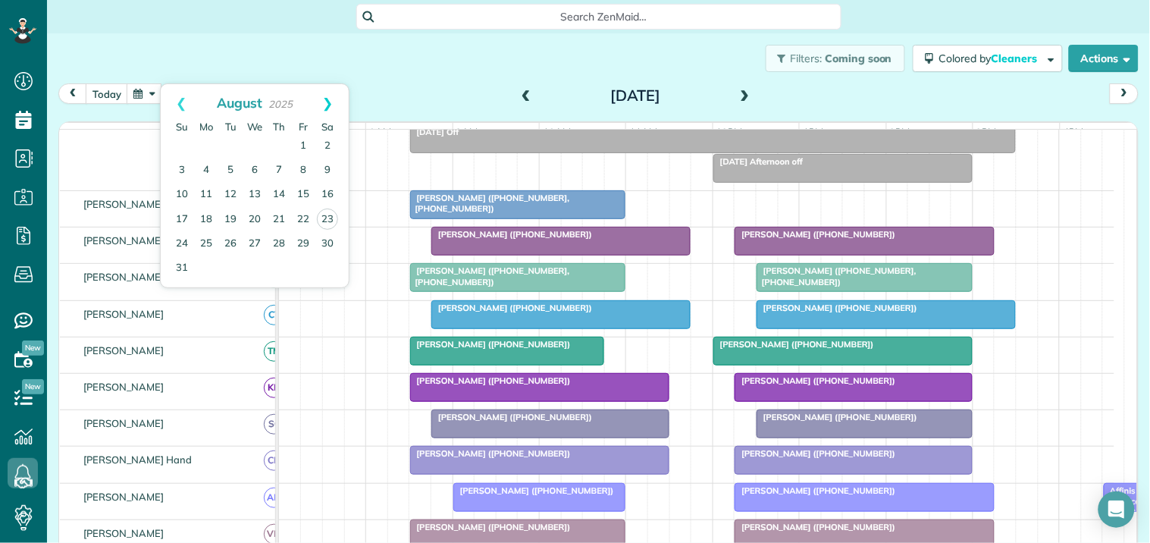
click at [332, 101] on link "Next" at bounding box center [328, 103] width 42 height 38
click at [230, 191] on link "16" at bounding box center [230, 195] width 24 height 24
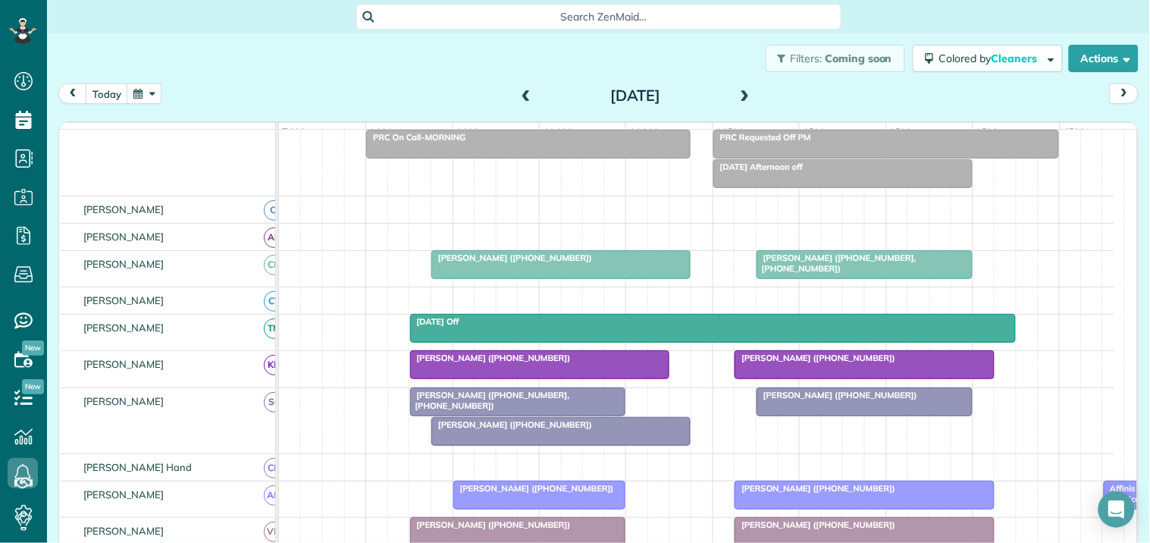
scroll to position [109, 0]
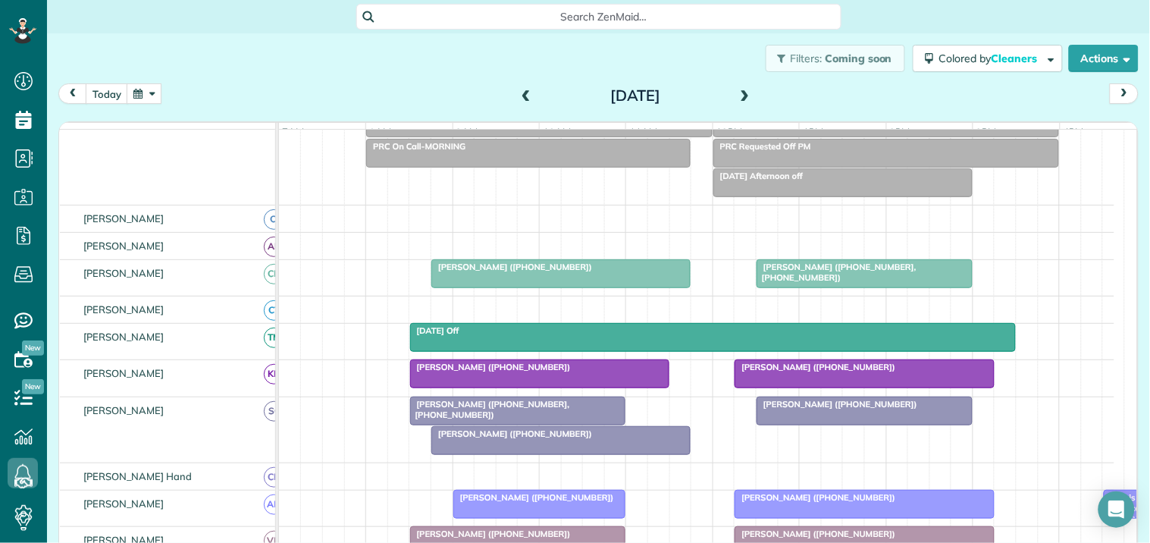
click at [512, 419] on span "Bill Chiles (+18505298402, +14704334565)" at bounding box center [489, 409] width 161 height 21
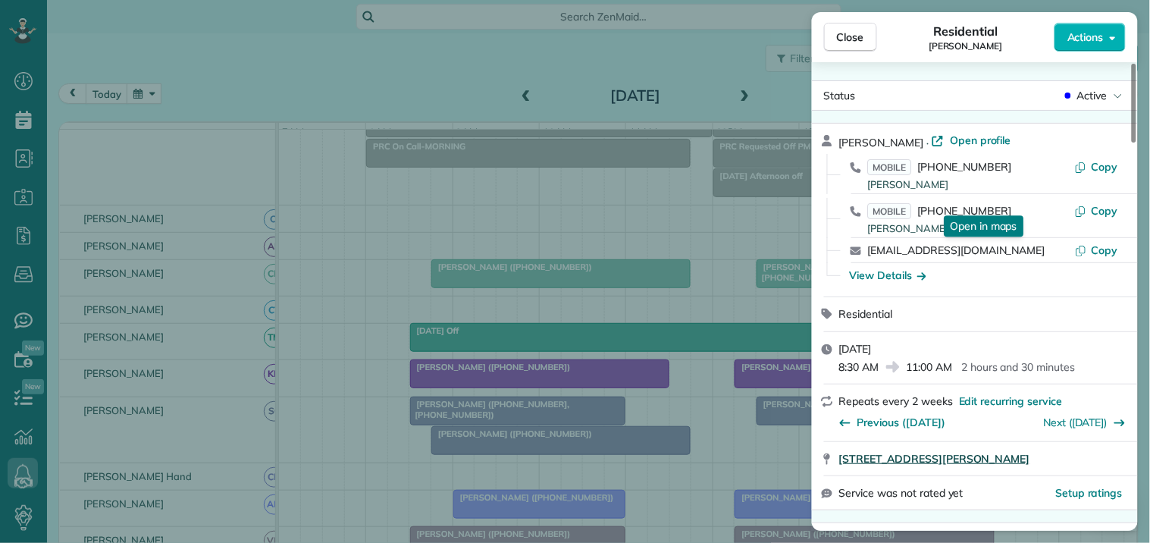
scroll to position [256, 0]
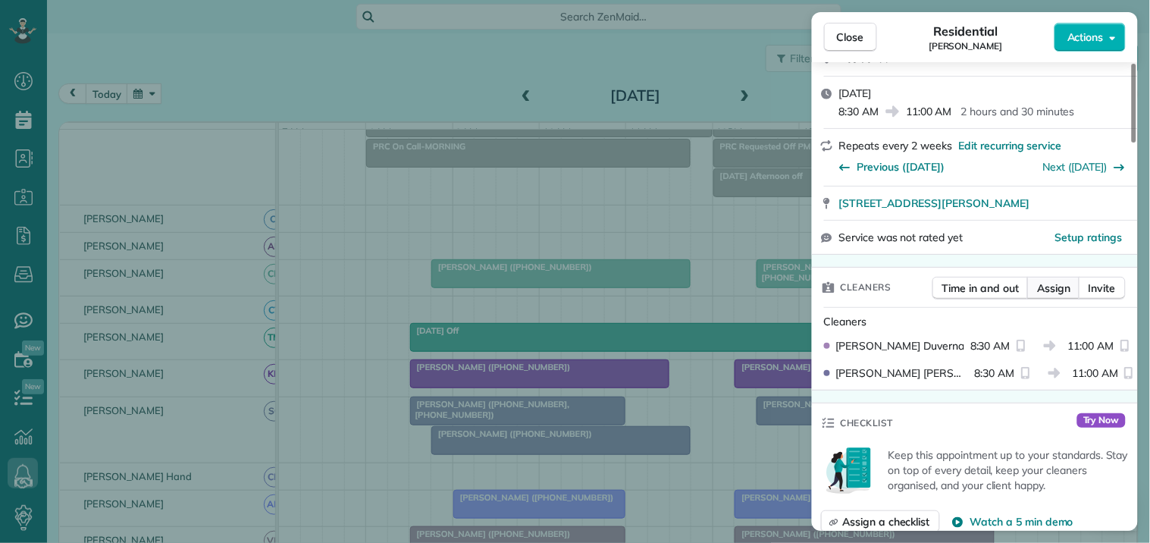
click at [1062, 282] on span "Assign" at bounding box center [1053, 288] width 33 height 15
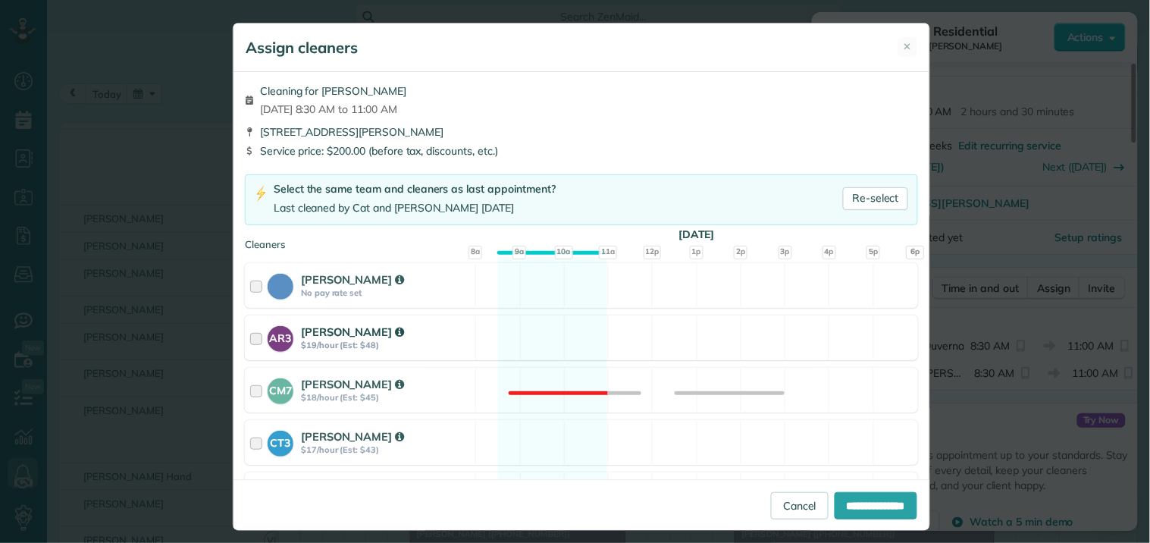
click at [541, 327] on div "AR3 Amy Reid $19/hour (Est: $48) Available" at bounding box center [581, 337] width 673 height 45
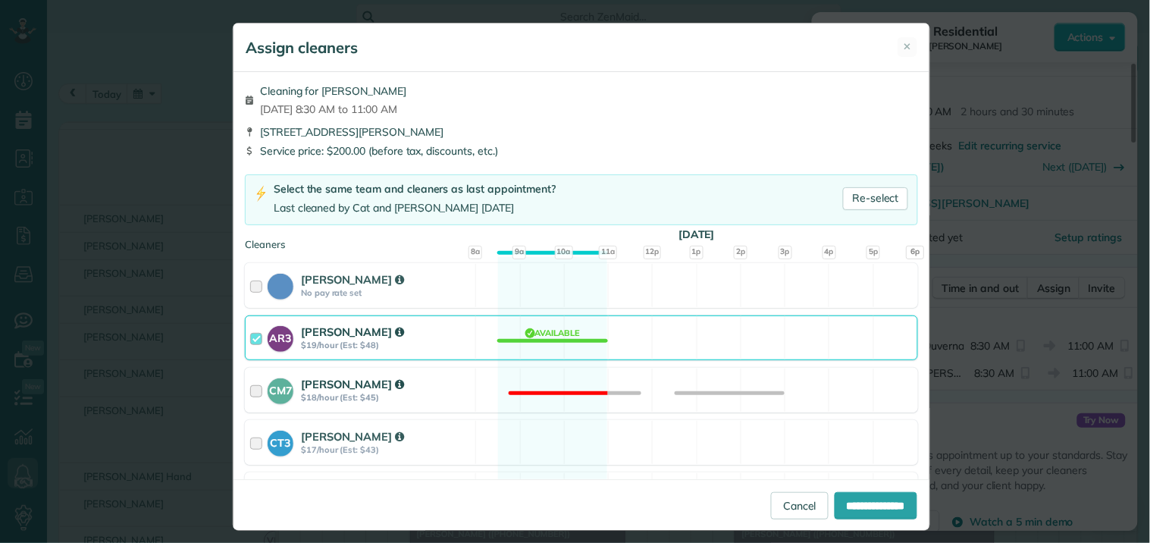
click at [557, 380] on div "CM7 Caitlin Miller $18/hour (Est: $45) Not available" at bounding box center [581, 390] width 673 height 45
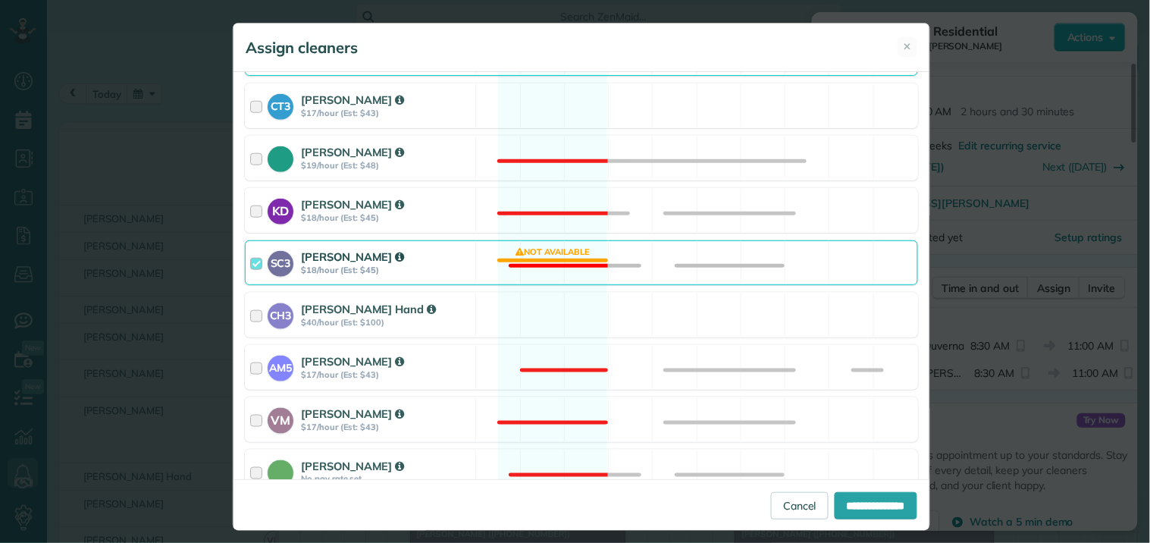
click at [564, 264] on div "SC3 Stephanie Cruz $18/hour (Est: $45) Not available" at bounding box center [581, 262] width 673 height 45
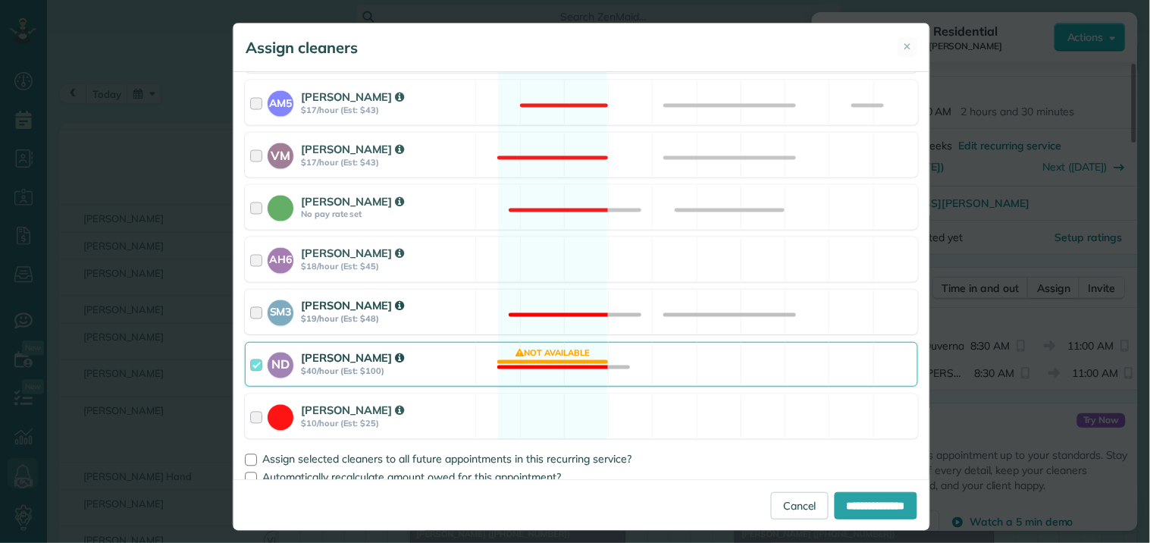
scroll to position [618, 0]
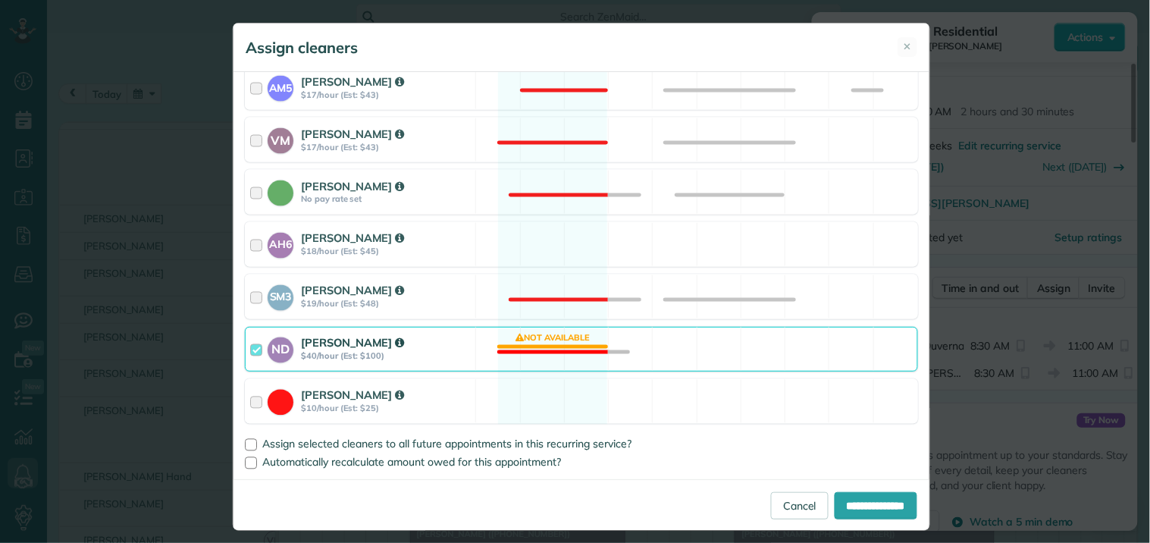
click at [554, 344] on div "ND Nathalie Duverna $40/hour (Est: $100) Not available" at bounding box center [581, 349] width 673 height 45
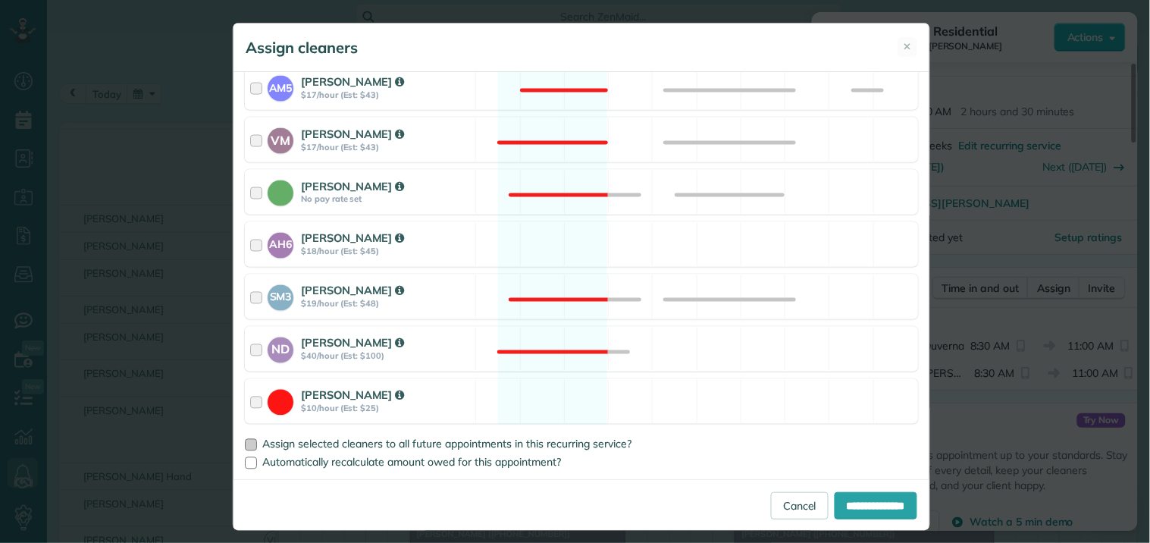
click at [246, 444] on div at bounding box center [251, 445] width 12 height 12
click at [867, 499] on input "**********" at bounding box center [876, 505] width 83 height 27
type input "**********"
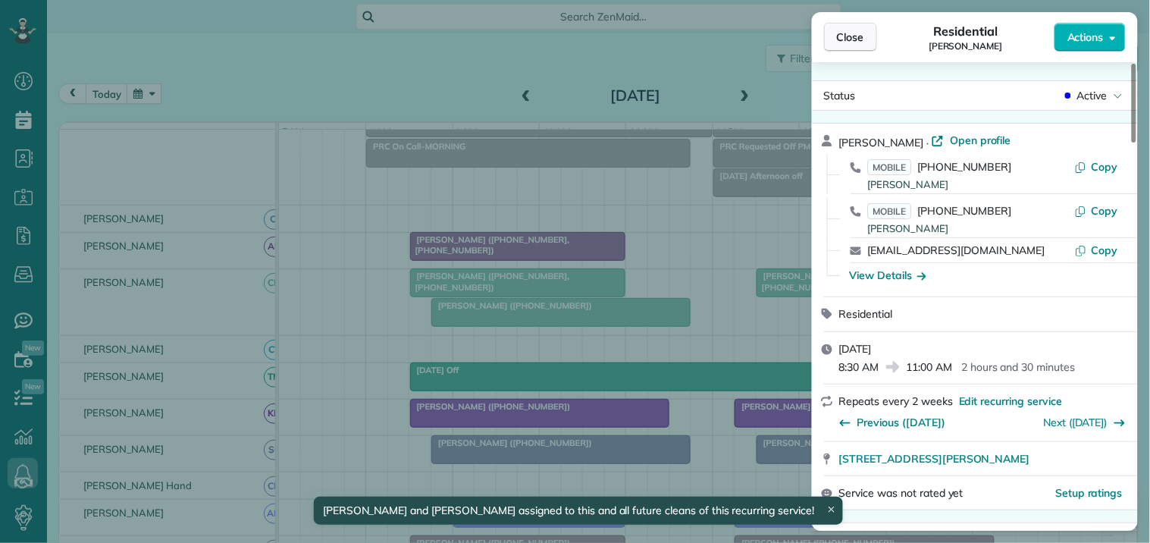
click at [855, 30] on span "Close" at bounding box center [850, 37] width 27 height 15
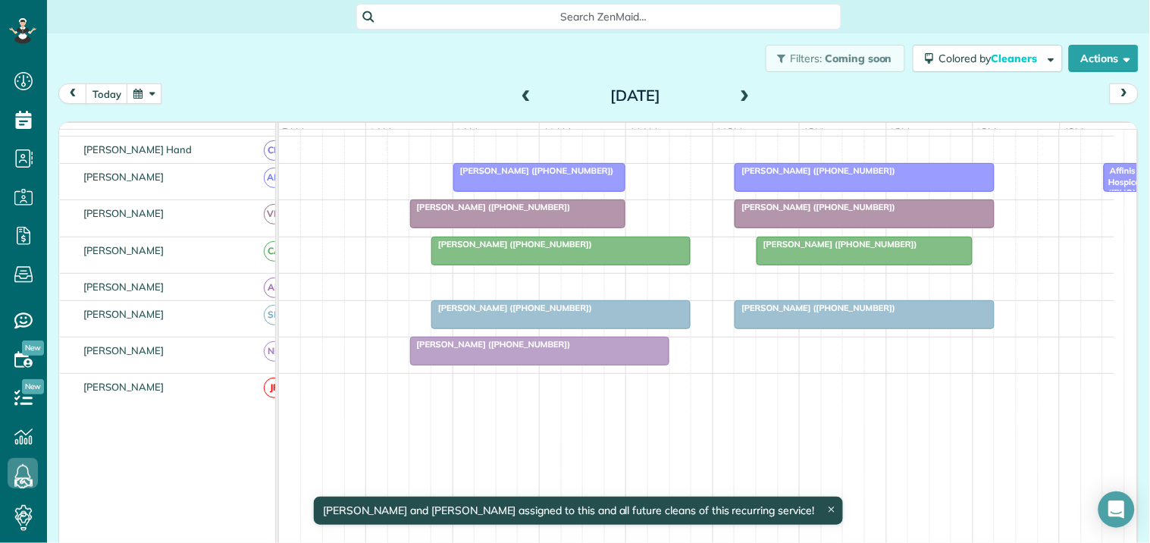
scroll to position [446, 0]
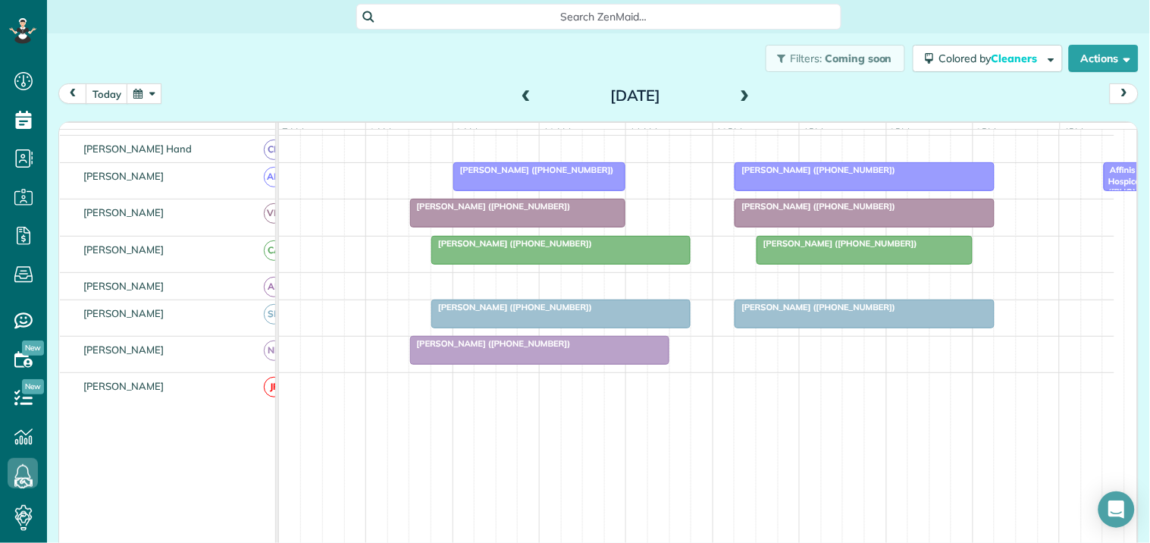
click at [542, 262] on div at bounding box center [561, 250] width 258 height 27
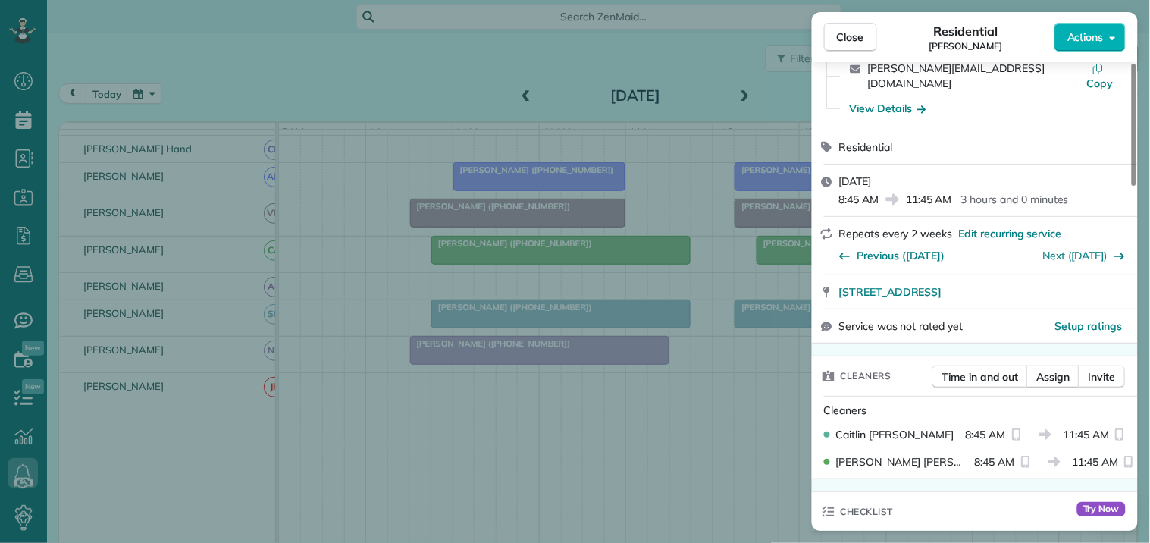
scroll to position [168, 0]
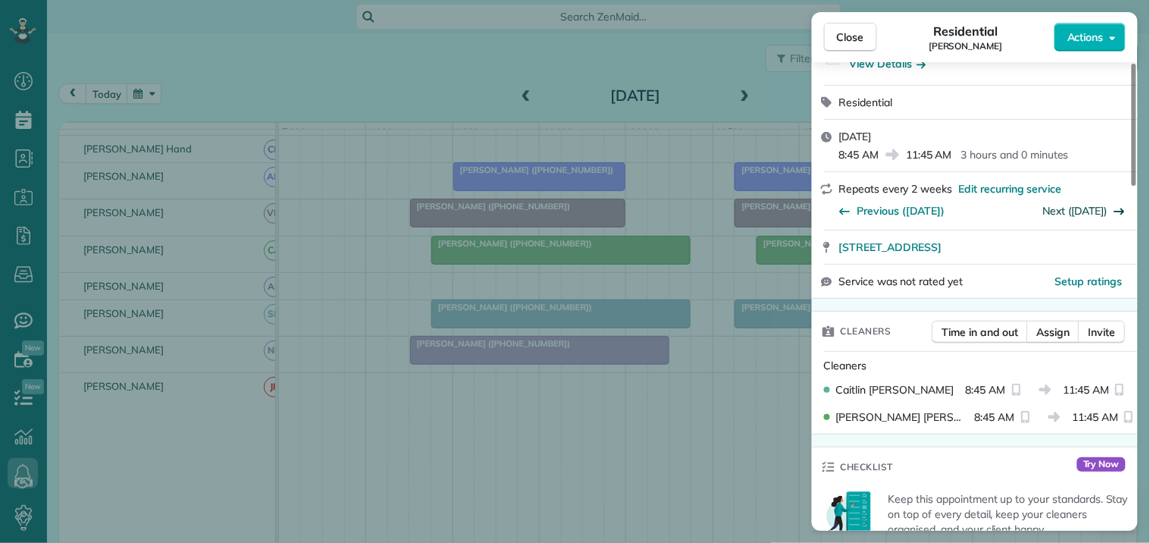
click at [1087, 204] on link "Next (Sep 30)" at bounding box center [1076, 211] width 64 height 14
click at [1087, 204] on link "Next (Oct 14)" at bounding box center [1076, 211] width 64 height 14
click at [1087, 204] on link "Next (Oct 28)" at bounding box center [1076, 211] width 64 height 14
click at [861, 39] on span "Close" at bounding box center [850, 37] width 27 height 15
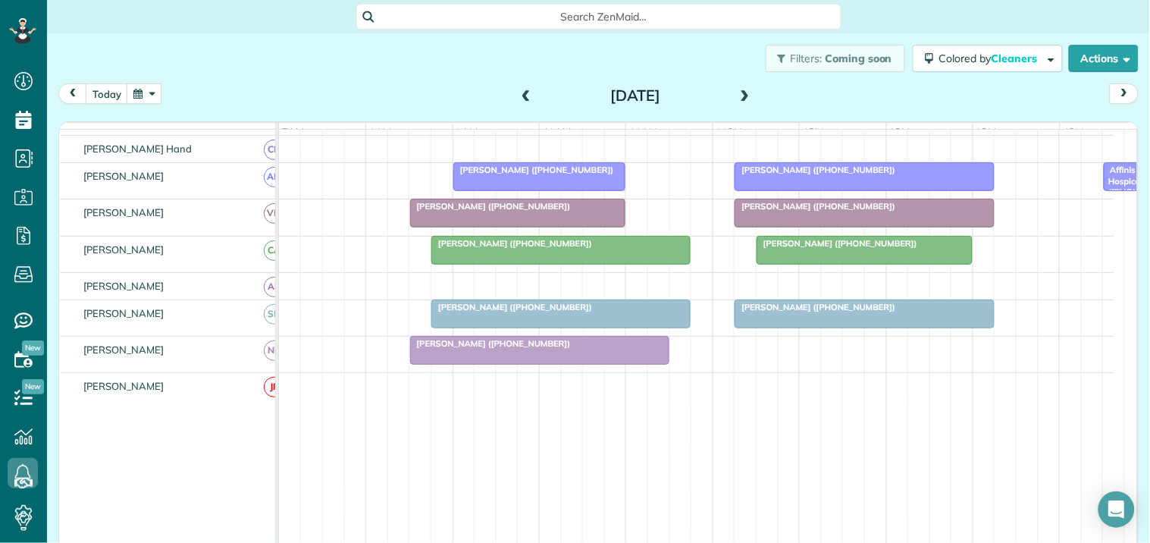
click at [535, 262] on div at bounding box center [561, 250] width 258 height 27
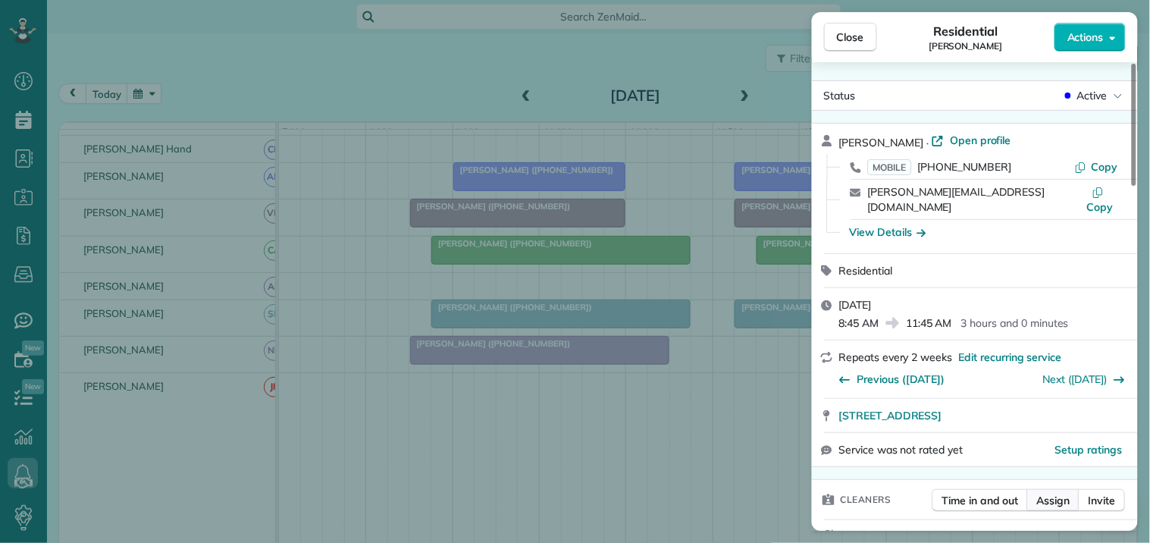
click at [1064, 493] on span "Assign" at bounding box center [1053, 500] width 33 height 15
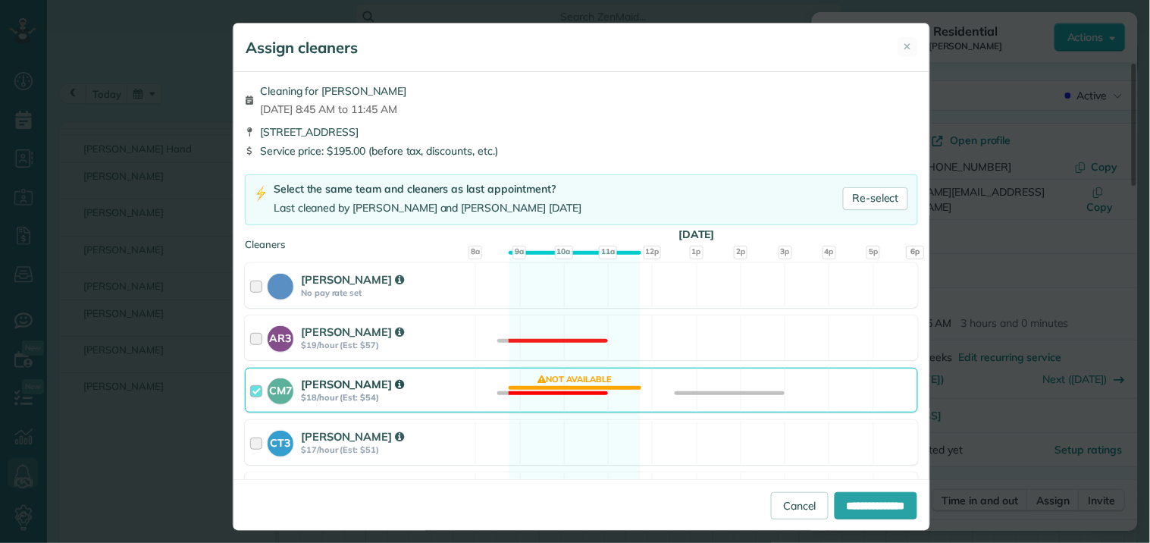
click at [561, 379] on div "CM7 Caitlin Miller $18/hour (Est: $54) Not available" at bounding box center [581, 390] width 673 height 45
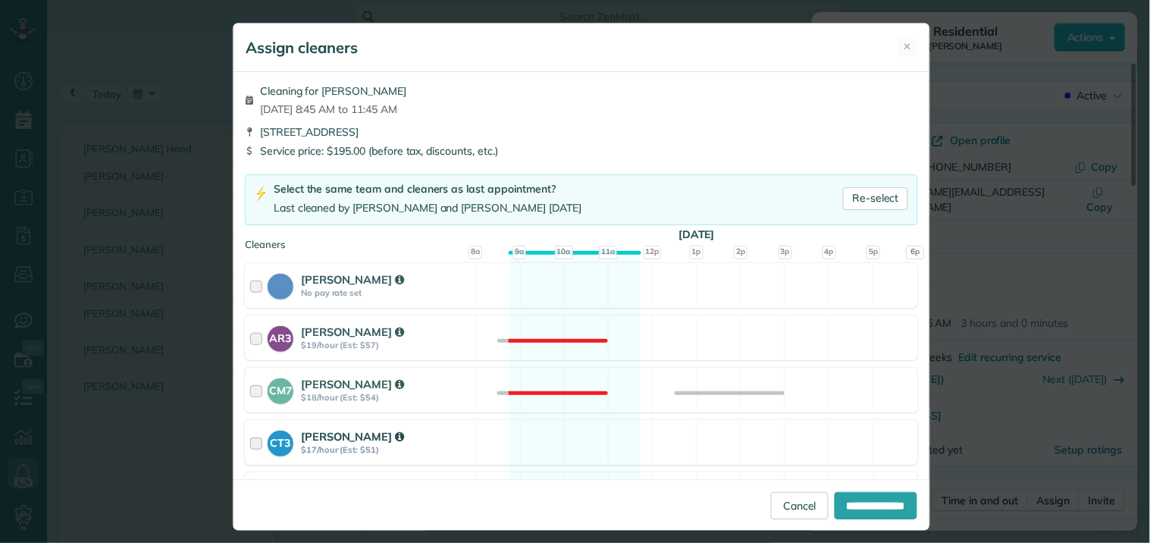
click at [578, 430] on div "CT3 Crystal Todd $17/hour (Est: $51) Available" at bounding box center [581, 442] width 673 height 45
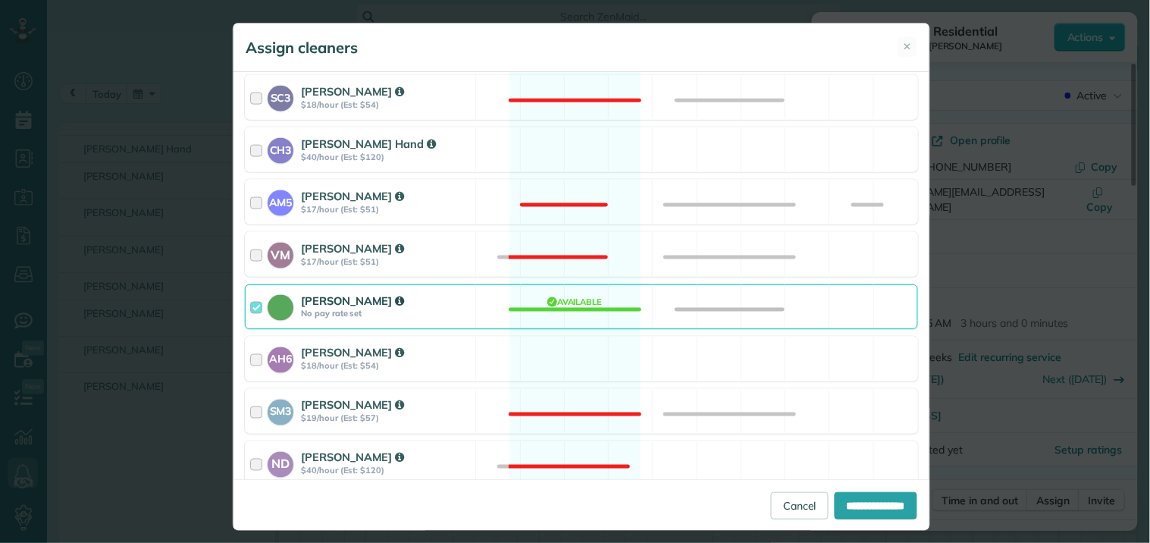
scroll to position [618, 0]
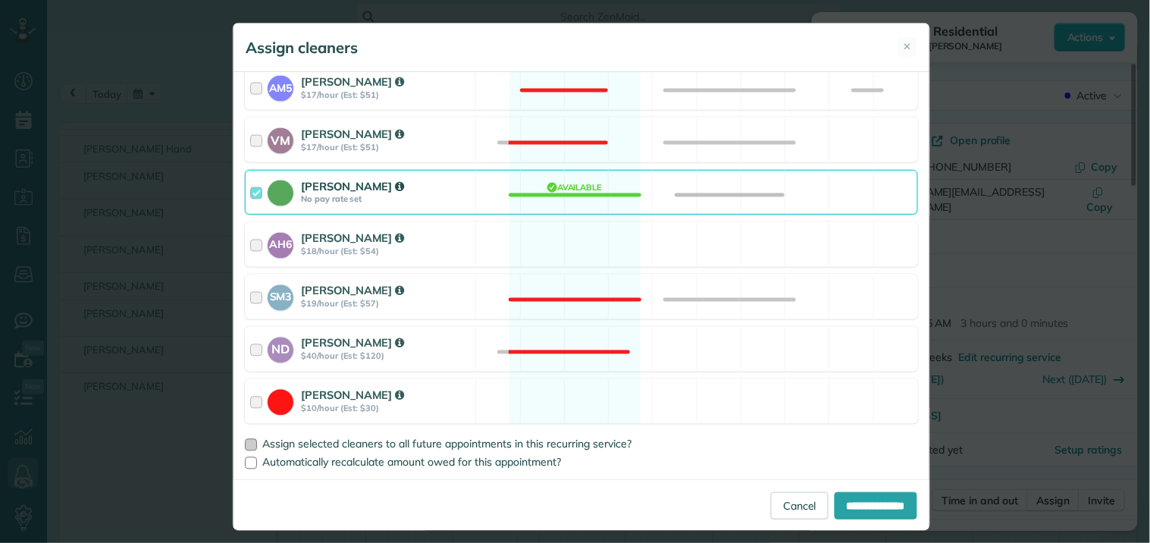
click at [247, 444] on div at bounding box center [251, 445] width 12 height 12
click at [863, 513] on input "**********" at bounding box center [876, 505] width 83 height 27
type input "**********"
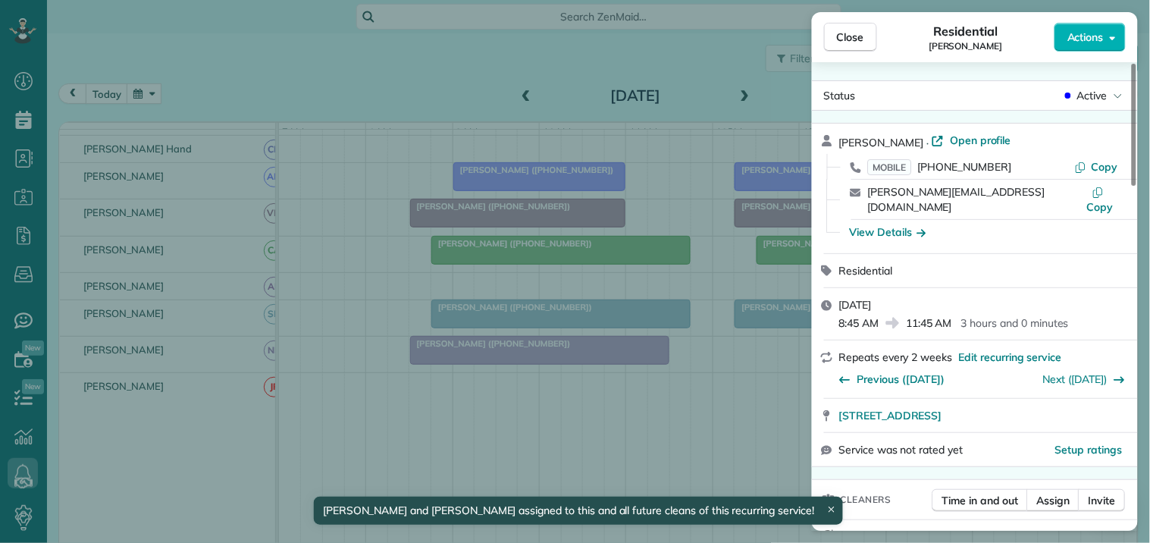
scroll to position [426, 0]
click at [846, 49] on button "Close" at bounding box center [850, 37] width 53 height 29
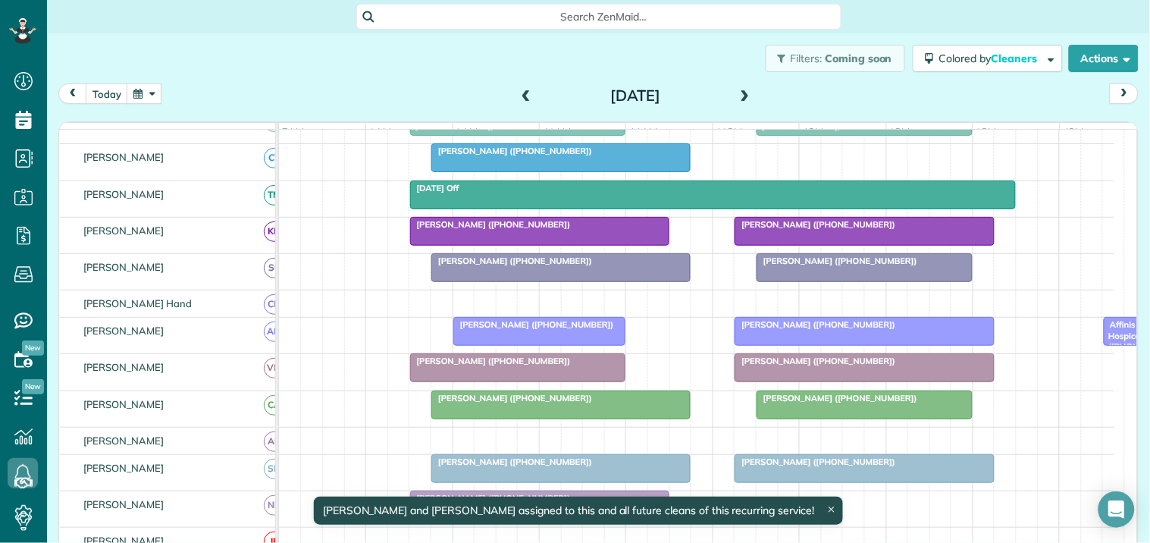
scroll to position [258, 0]
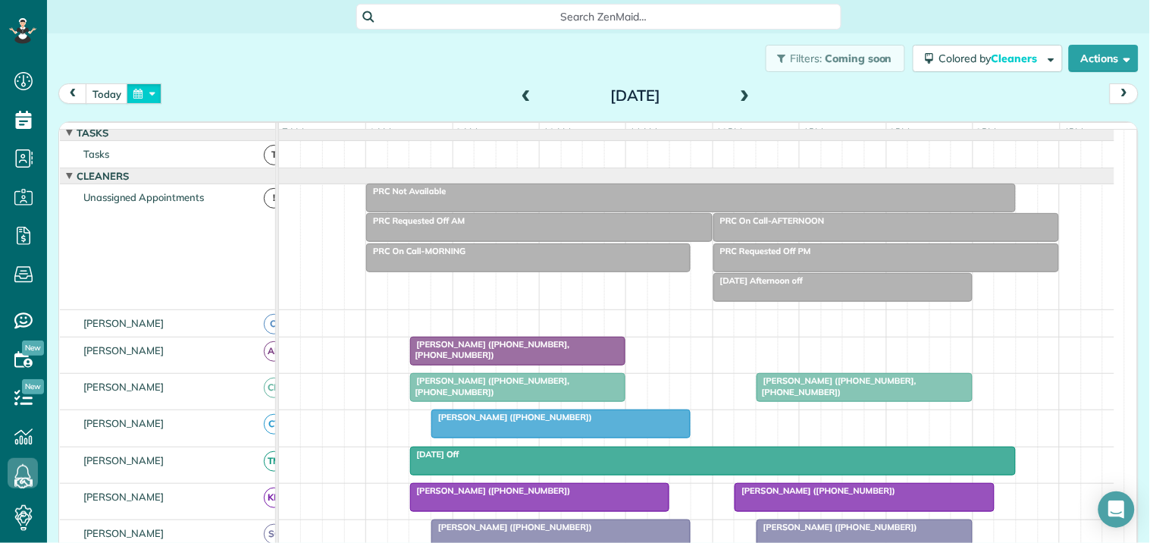
click at [147, 93] on button "button" at bounding box center [144, 93] width 35 height 20
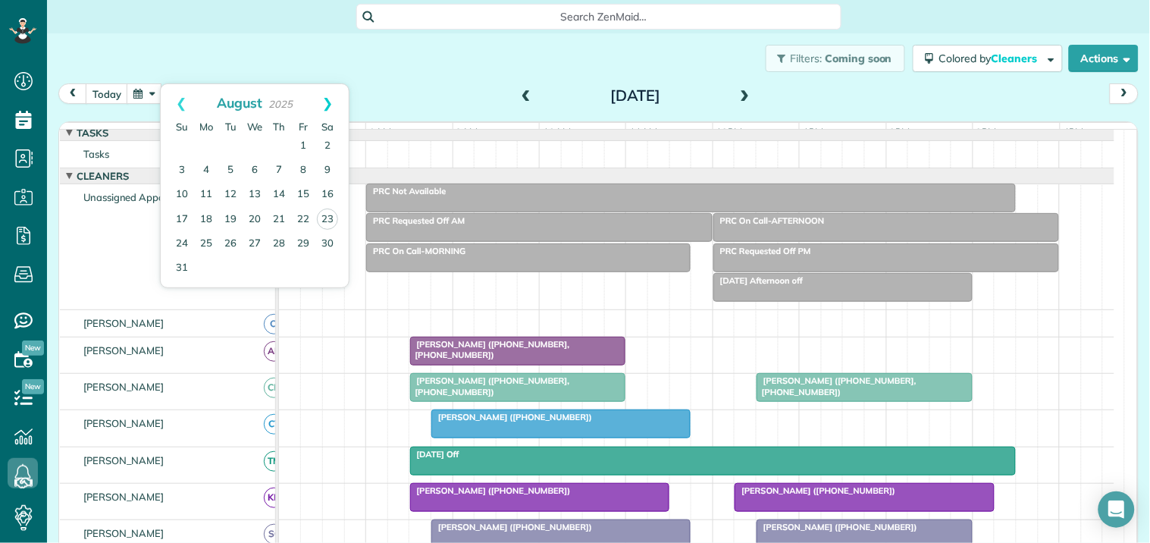
click at [326, 96] on link "Next" at bounding box center [328, 103] width 42 height 38
click at [230, 237] on link "30" at bounding box center [230, 243] width 24 height 24
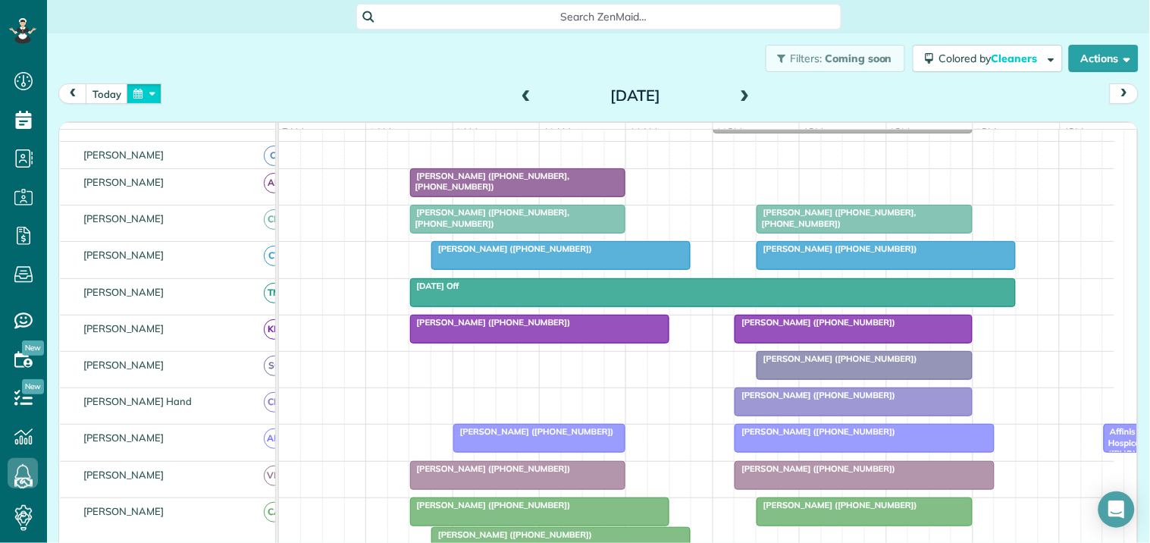
click at [145, 89] on button "button" at bounding box center [144, 93] width 35 height 20
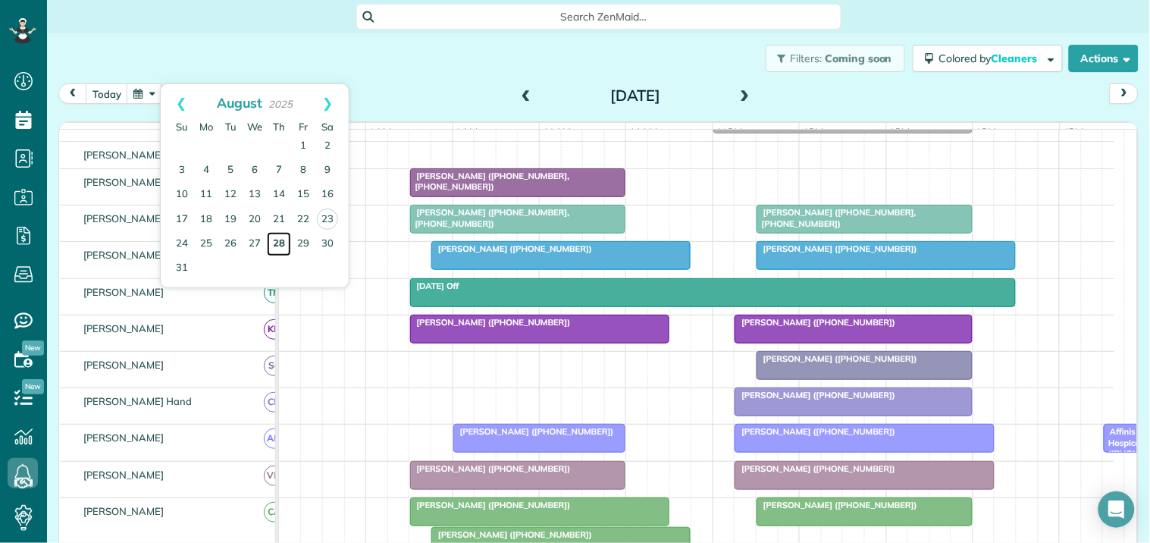
click at [283, 245] on link "28" at bounding box center [279, 244] width 24 height 24
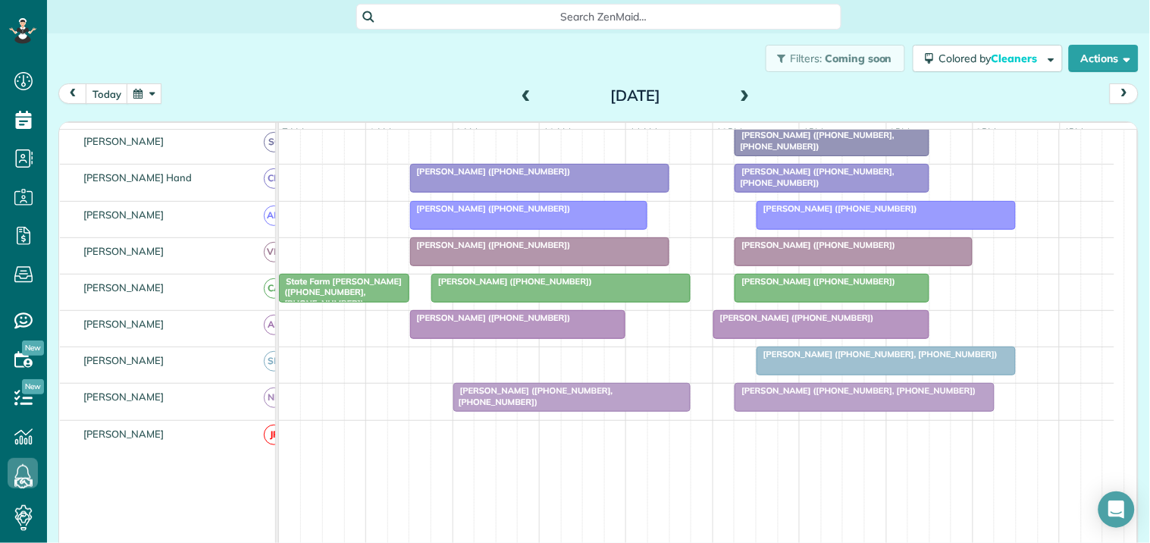
click at [532, 323] on span "Kaycee Montgomery (+17703293235)" at bounding box center [490, 317] width 162 height 11
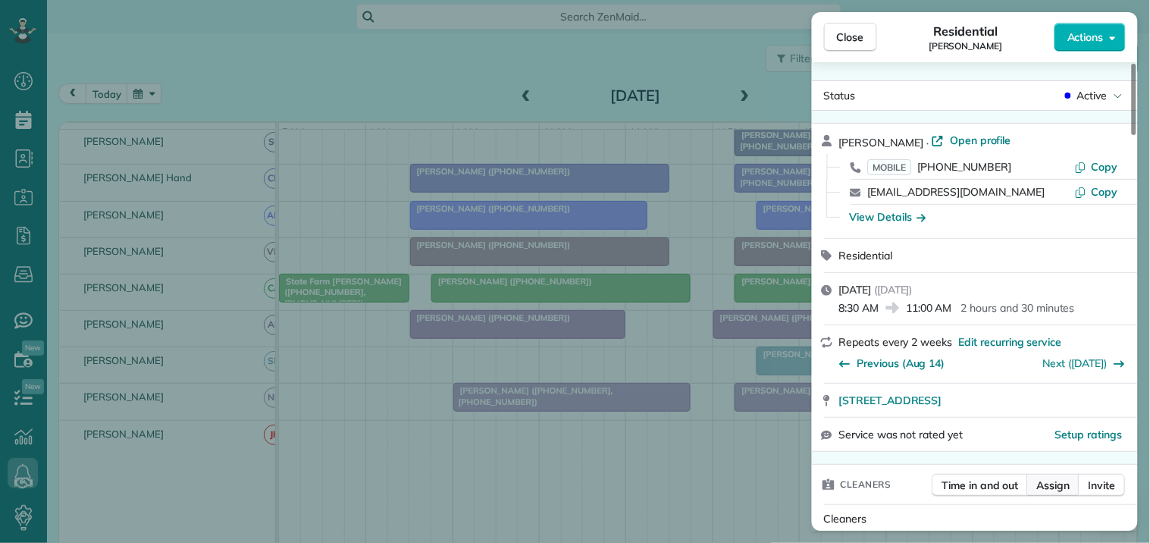
click at [1048, 490] on span "Assign" at bounding box center [1053, 485] width 33 height 15
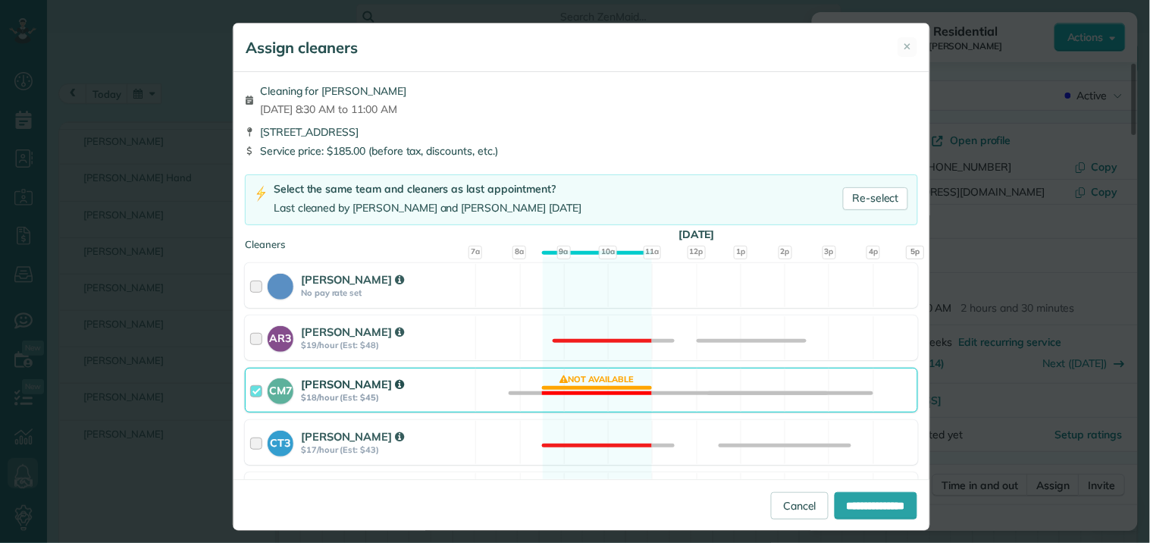
click at [591, 385] on div "CM7 Caitlin Miller $18/hour (Est: $45) Not available" at bounding box center [581, 390] width 673 height 45
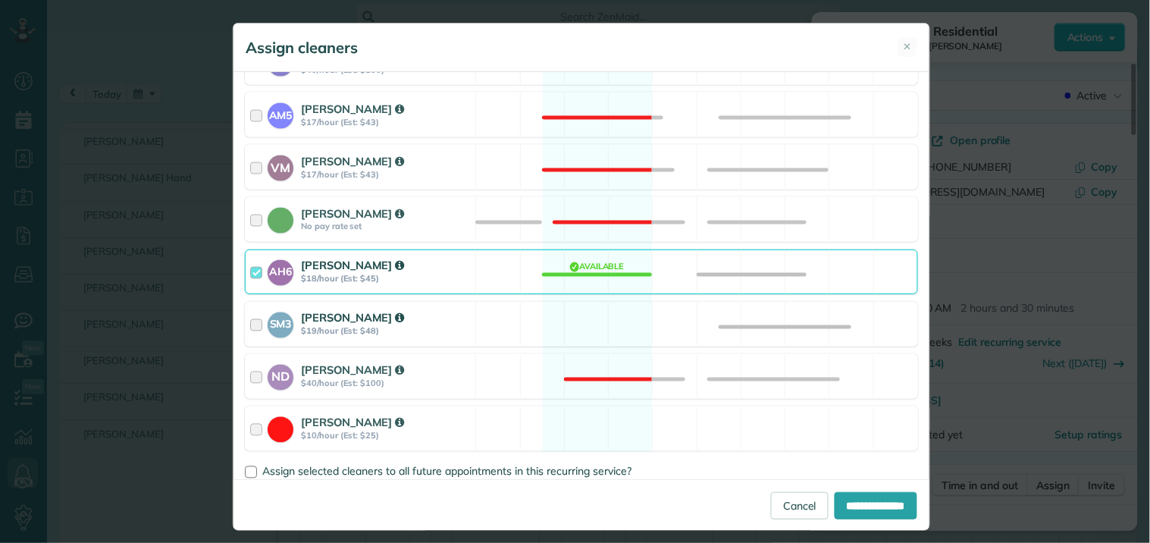
click at [585, 329] on div "SM3 Shae Morris $19/hour (Est: $48) Available" at bounding box center [581, 324] width 673 height 45
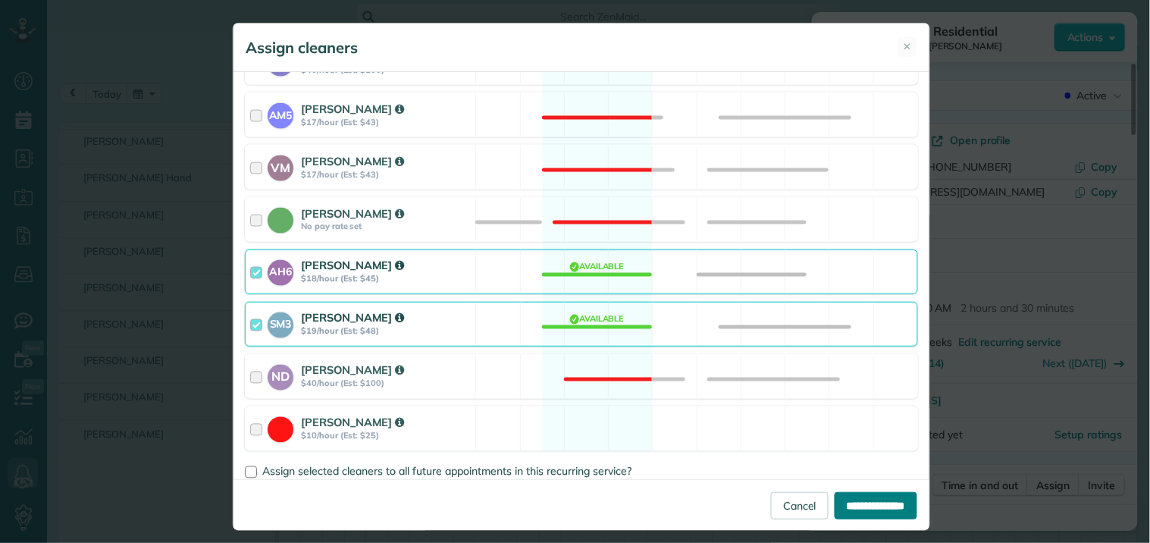
click at [858, 502] on input "**********" at bounding box center [876, 505] width 83 height 27
type input "**********"
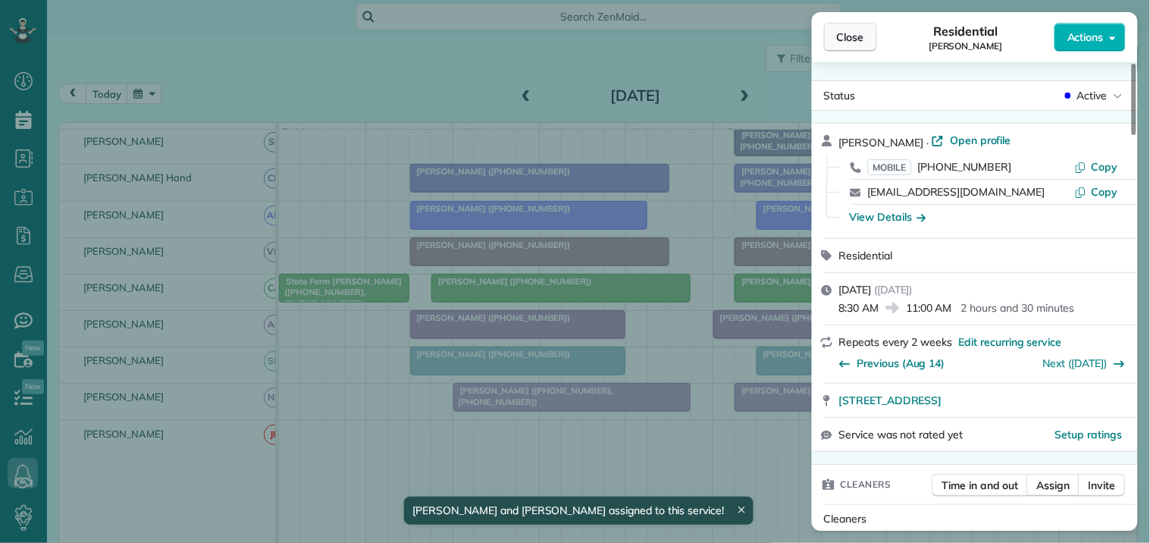
click at [861, 35] on span "Close" at bounding box center [850, 37] width 27 height 15
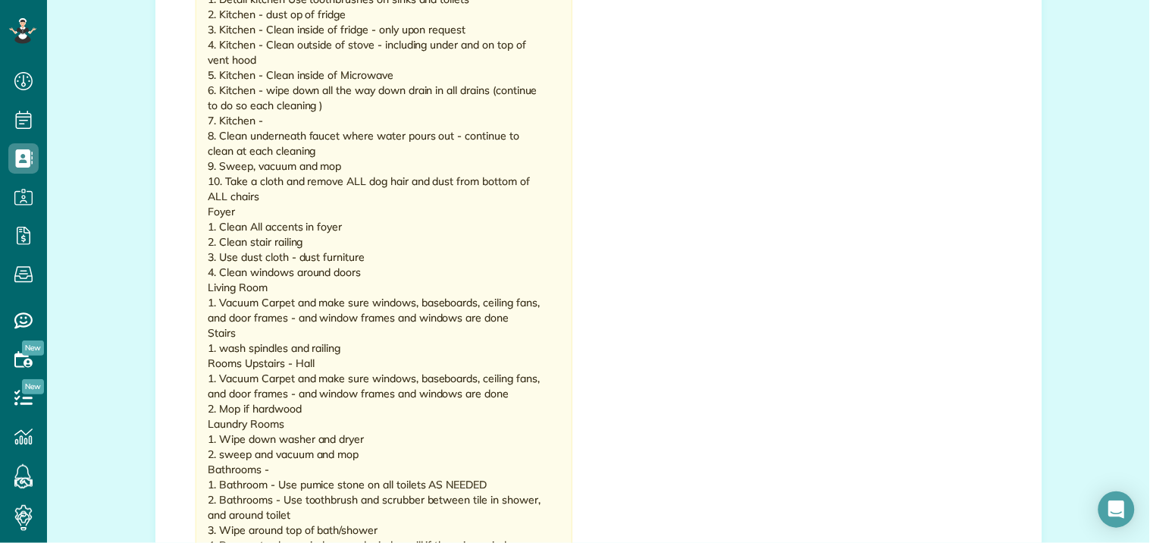
scroll to position [2190, 0]
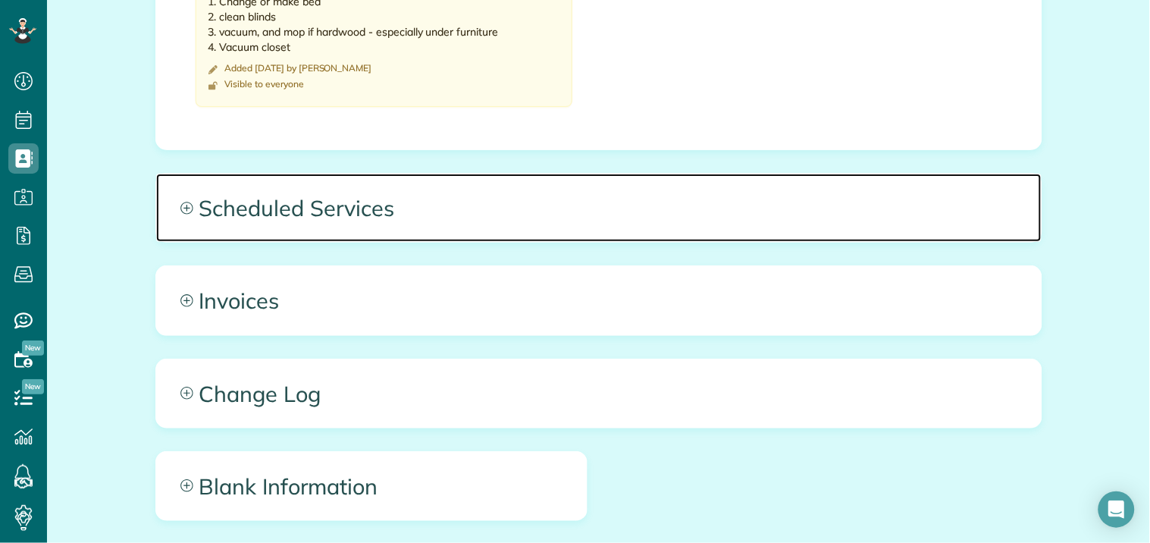
click at [180, 205] on icon at bounding box center [186, 208] width 13 height 13
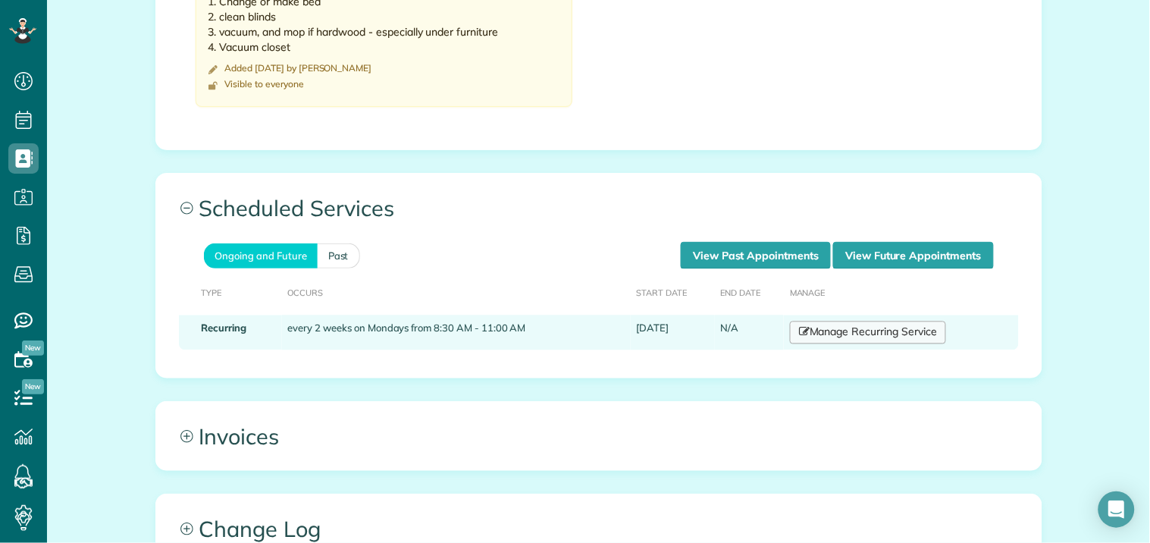
click at [871, 337] on link "Manage Recurring Service" at bounding box center [868, 333] width 156 height 23
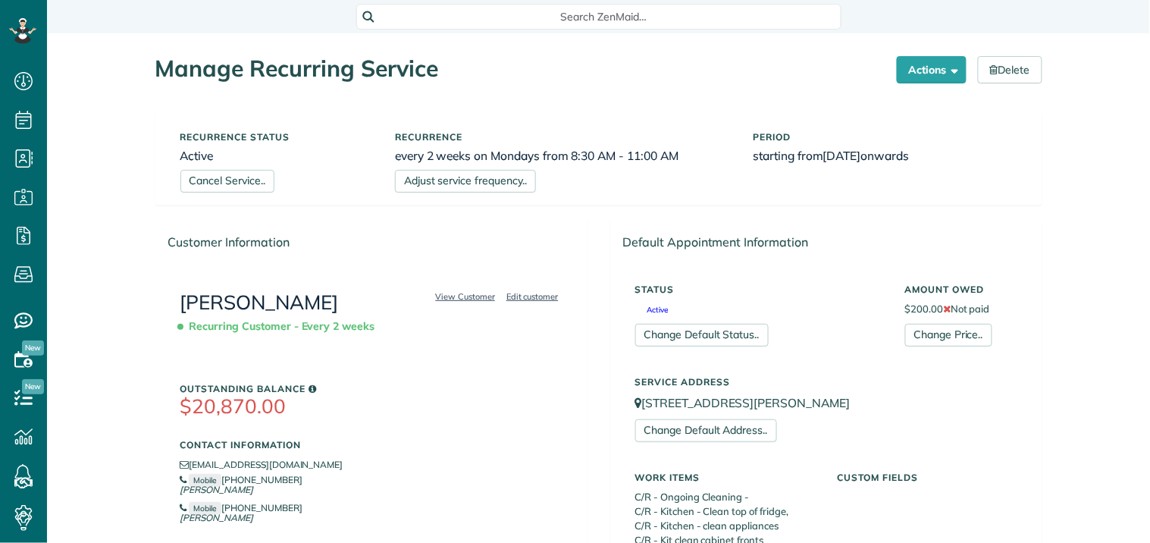
scroll to position [6, 6]
click at [475, 184] on link "Adjust service frequency.." at bounding box center [465, 181] width 141 height 23
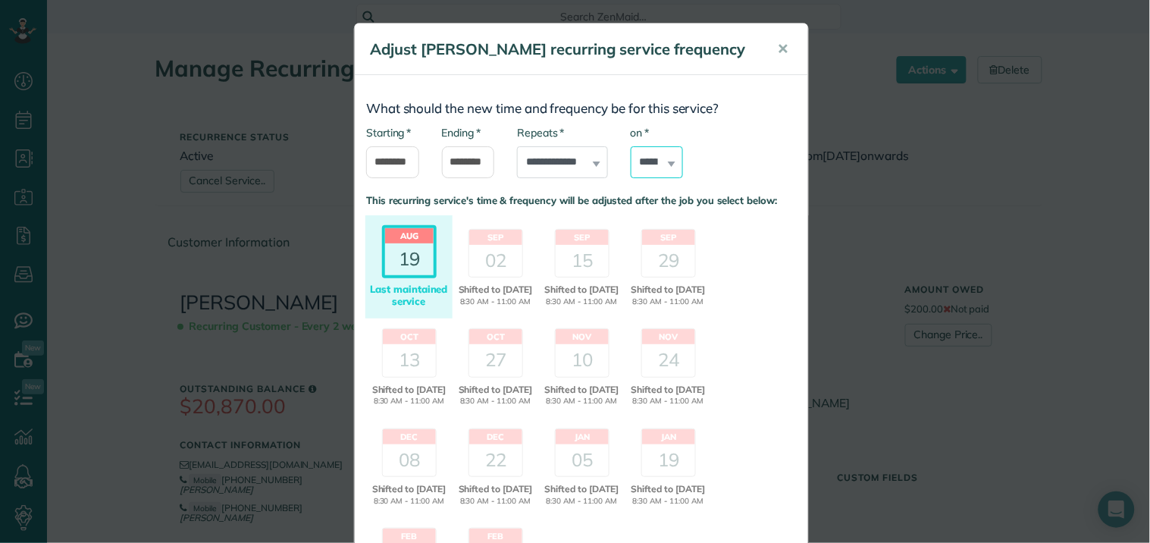
click at [660, 159] on select "****** ****** ******* ********* ******** ****** ********" at bounding box center [657, 162] width 53 height 32
select select "*"
click at [631, 146] on select "****** ****** ******* ********* ******** ****** ********" at bounding box center [657, 162] width 53 height 32
click at [505, 264] on div "02" at bounding box center [495, 261] width 53 height 32
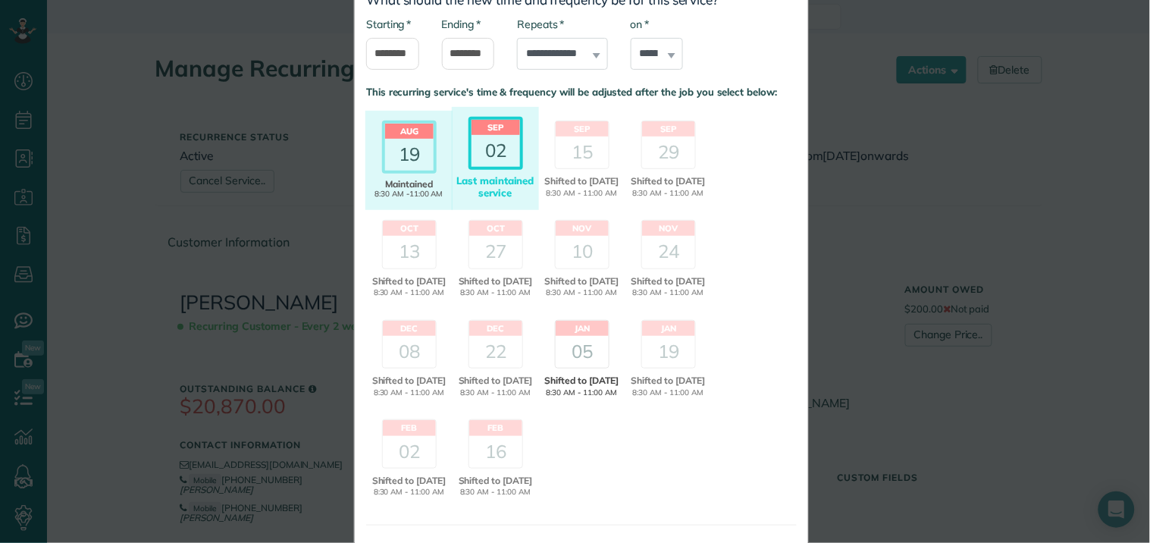
scroll to position [220, 0]
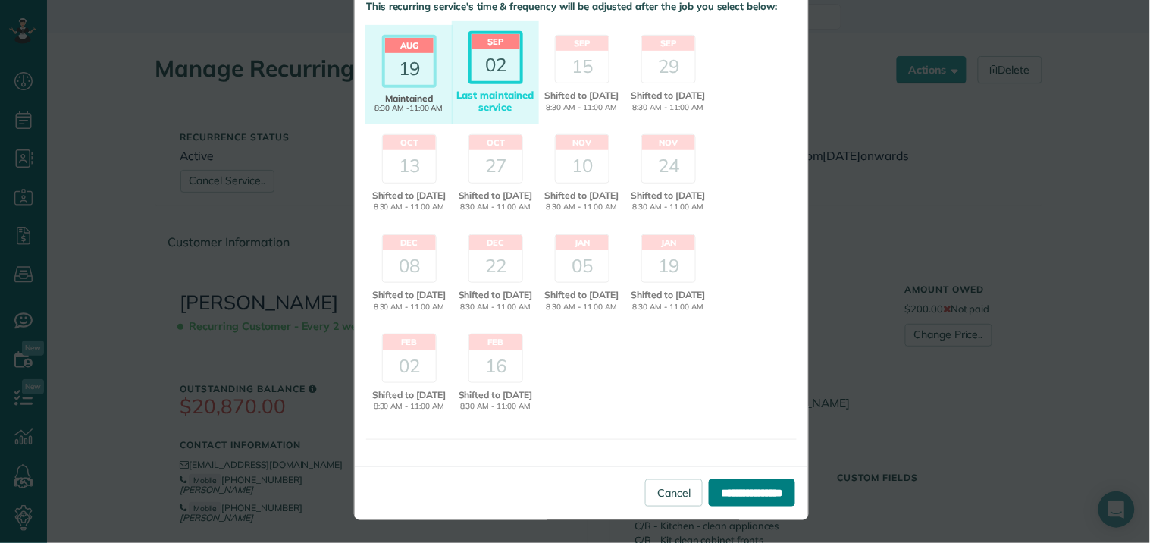
click at [739, 494] on input "**********" at bounding box center [752, 492] width 86 height 27
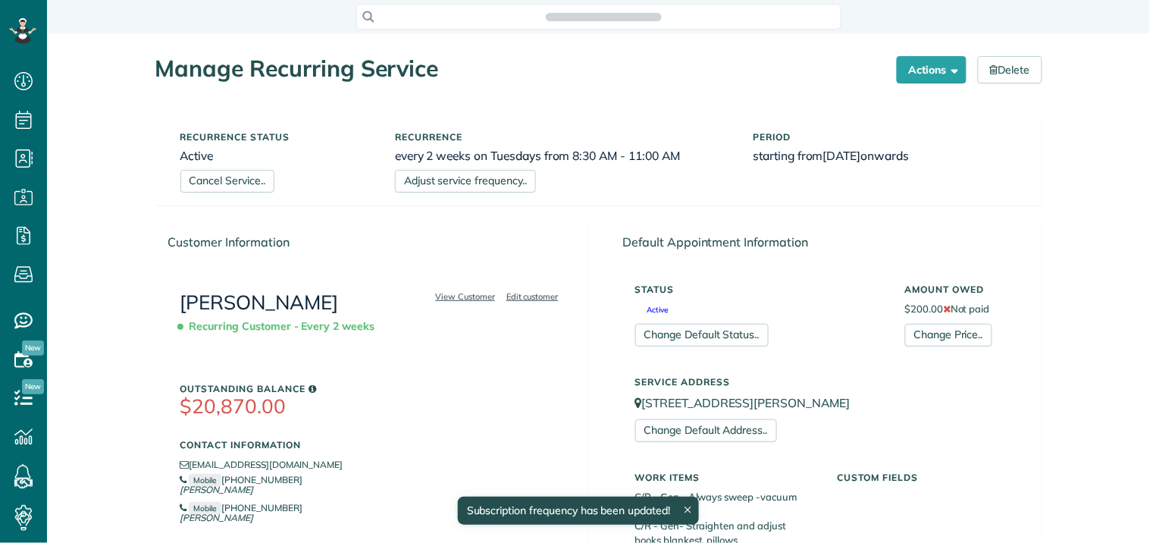
scroll to position [6, 6]
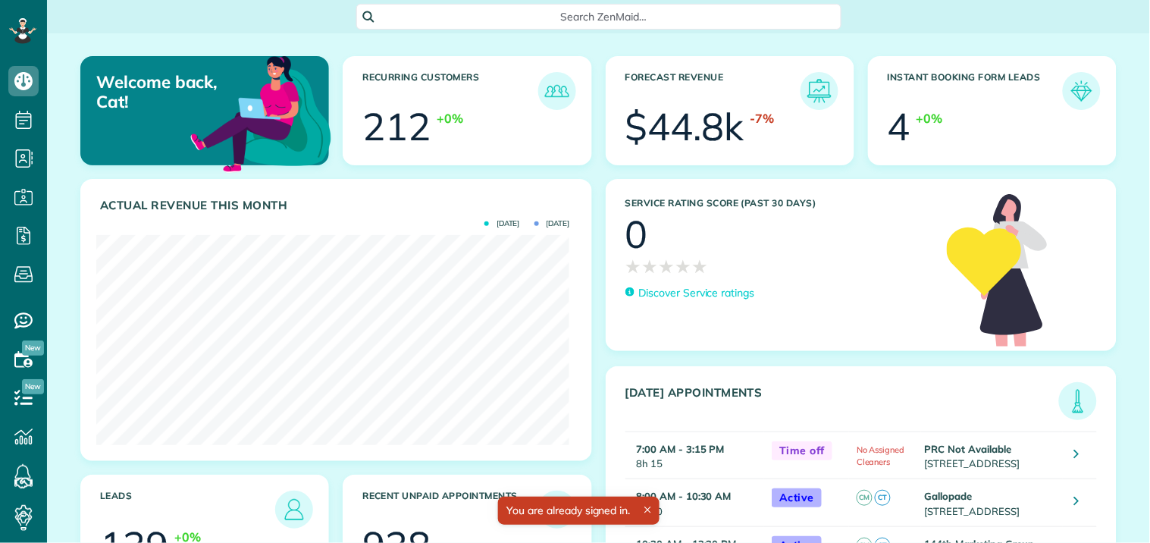
scroll to position [210, 473]
click at [557, 11] on span "Search ZenMaid…" at bounding box center [604, 16] width 461 height 15
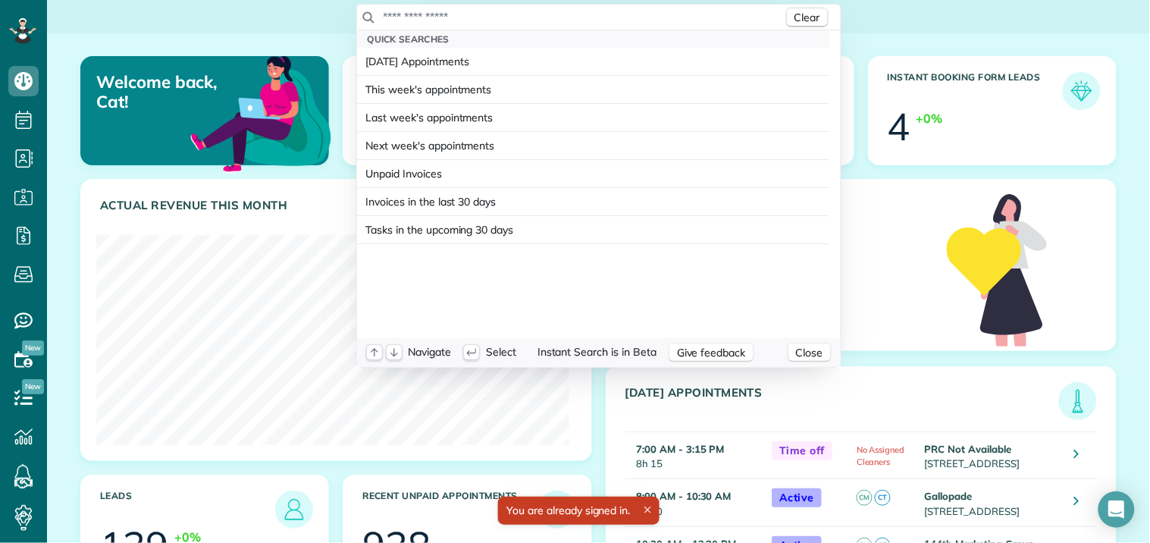
click at [525, 15] on input "text" at bounding box center [583, 16] width 400 height 15
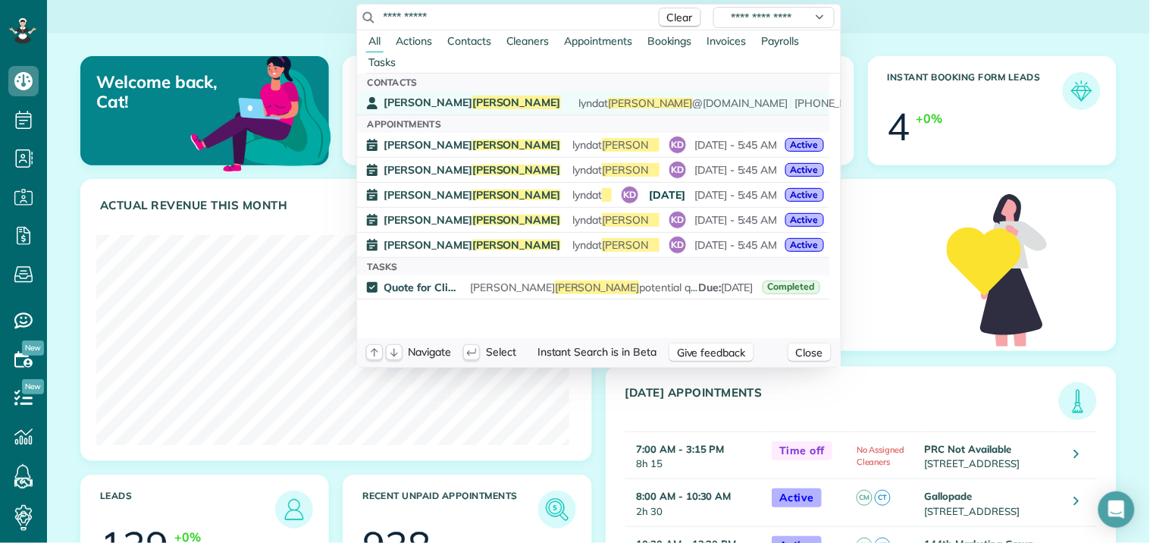
type input "**********"
click at [500, 111] on link "Lynda Goodfellow lyndat goodfellow @gmail.com (404) 345-3160" at bounding box center [593, 103] width 472 height 24
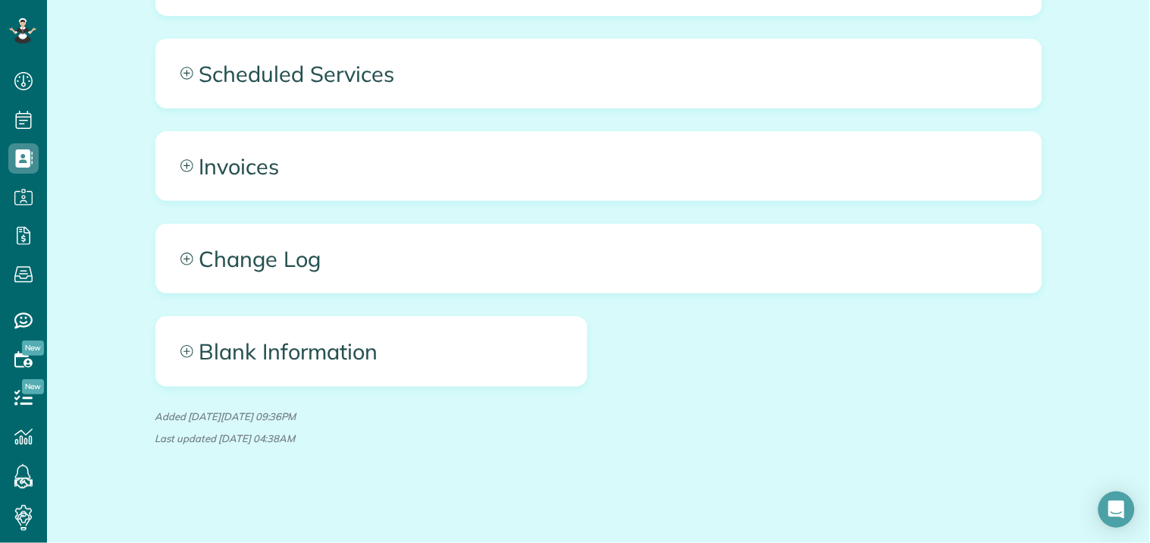
scroll to position [1150, 0]
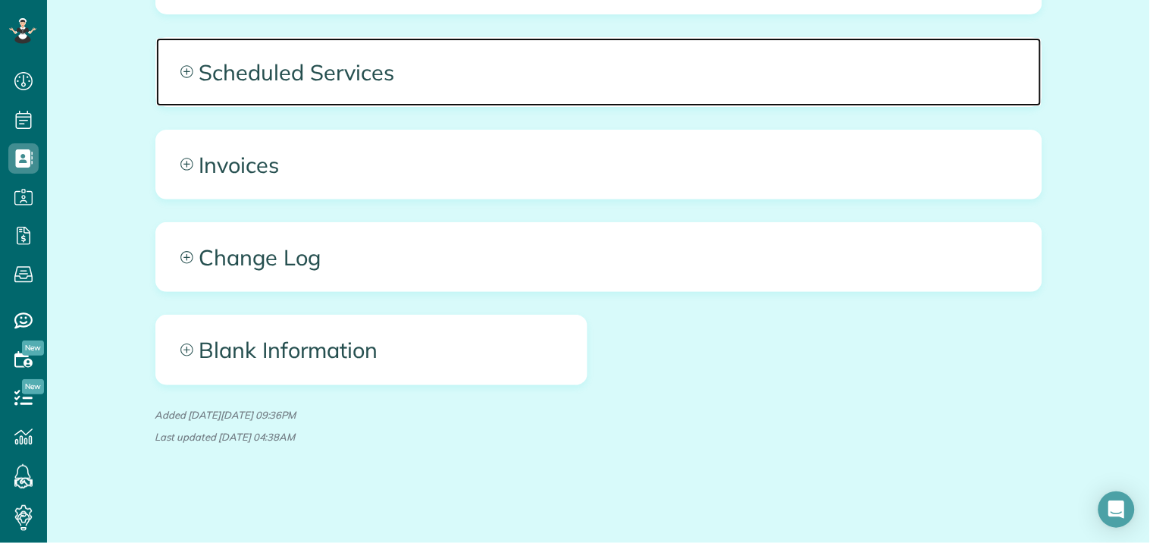
click at [171, 63] on span "Scheduled Services" at bounding box center [599, 72] width 886 height 68
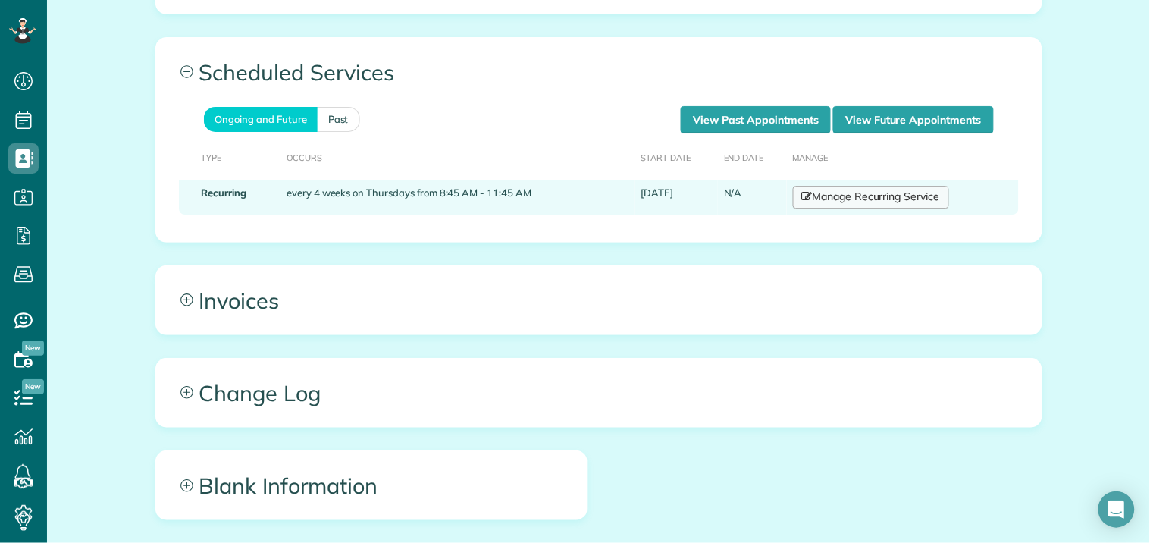
click at [874, 197] on link "Manage Recurring Service" at bounding box center [871, 197] width 156 height 23
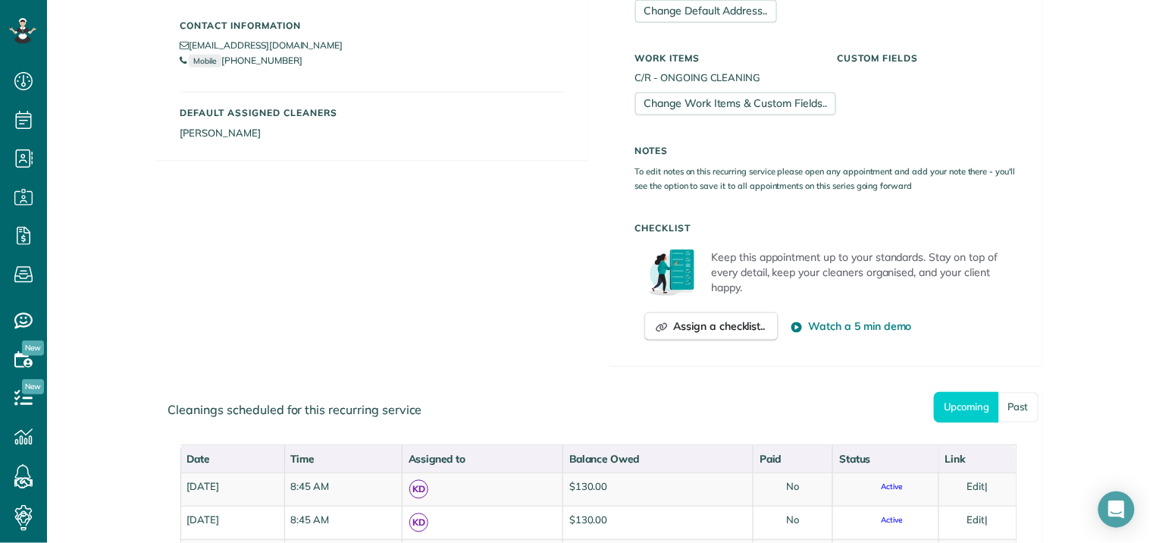
scroll to position [421, 0]
click at [1014, 404] on link "Past" at bounding box center [1019, 406] width 40 height 31
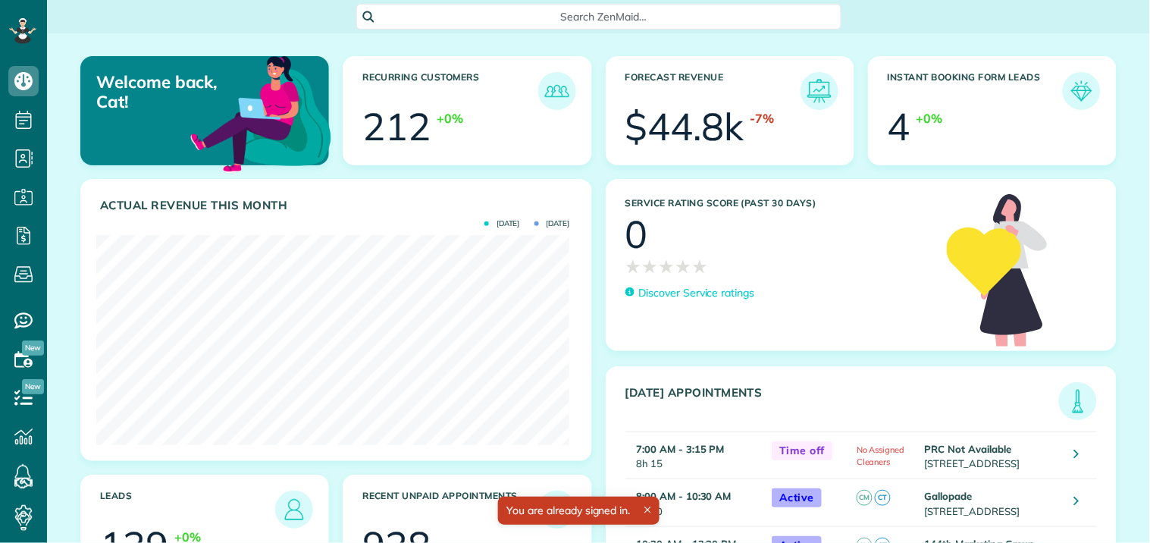
scroll to position [210, 473]
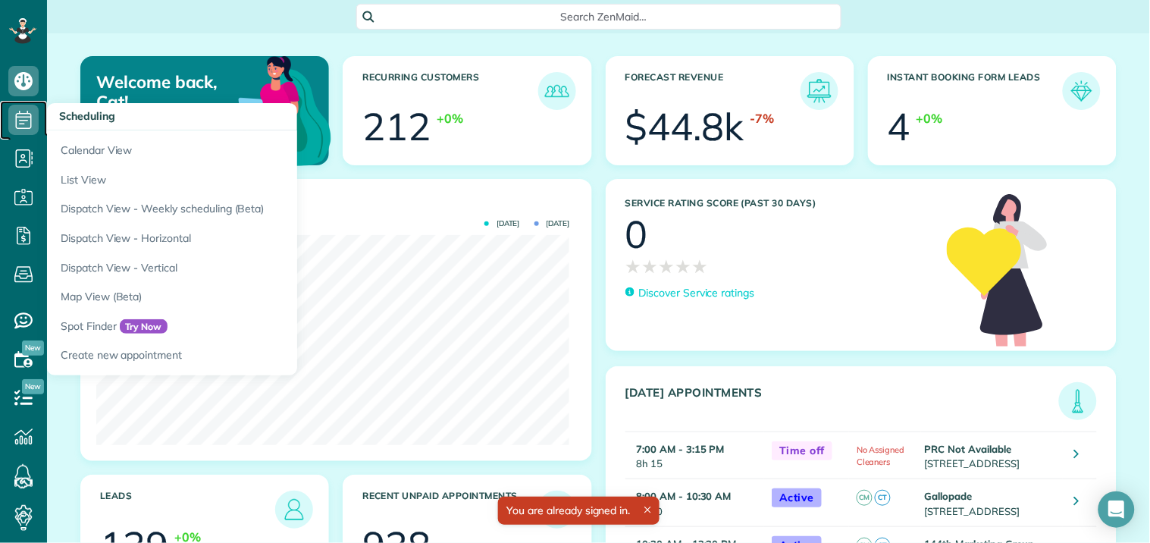
click at [27, 111] on use at bounding box center [24, 120] width 16 height 18
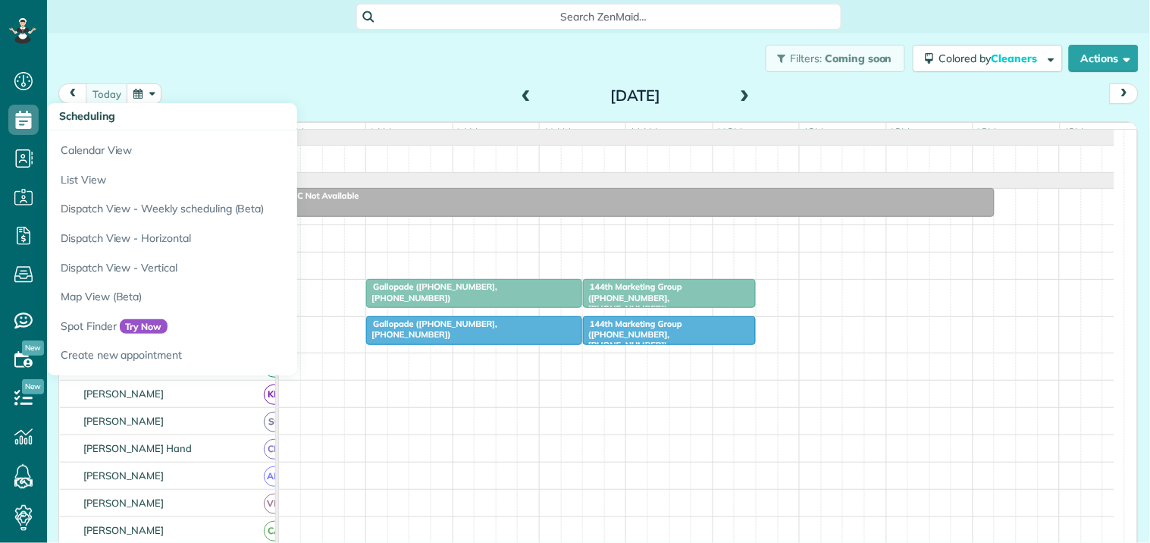
scroll to position [6, 6]
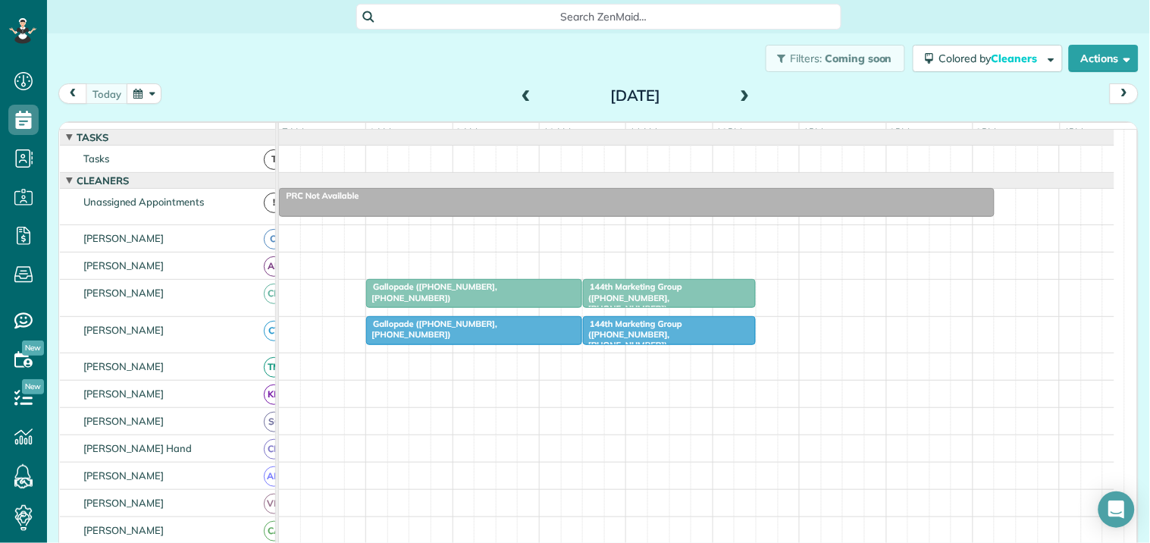
click at [152, 93] on button "button" at bounding box center [144, 93] width 35 height 20
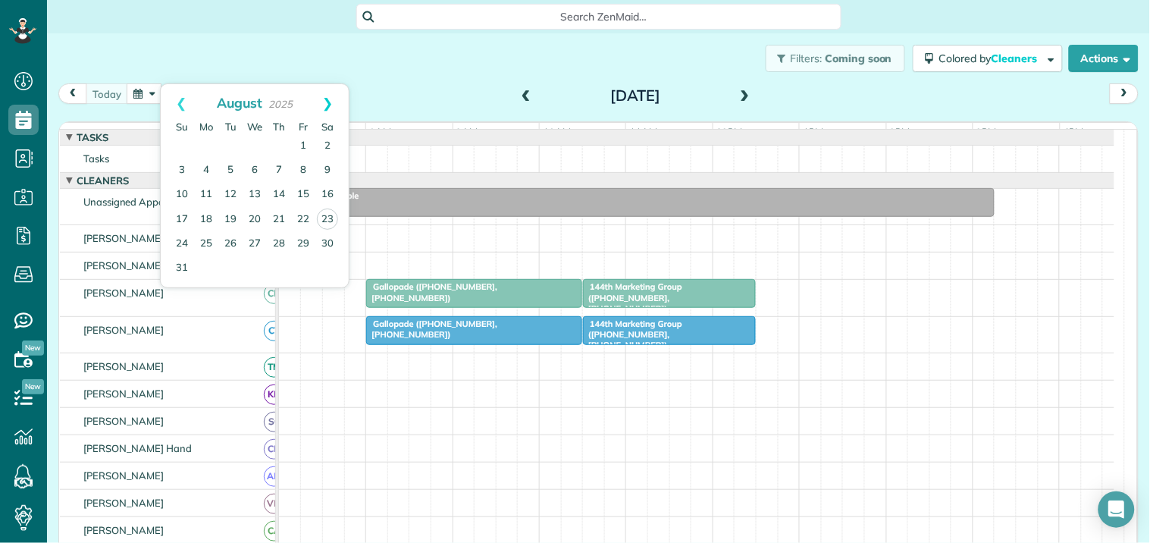
click at [330, 99] on link "Next" at bounding box center [328, 103] width 42 height 38
click at [205, 142] on link "1" at bounding box center [206, 146] width 24 height 24
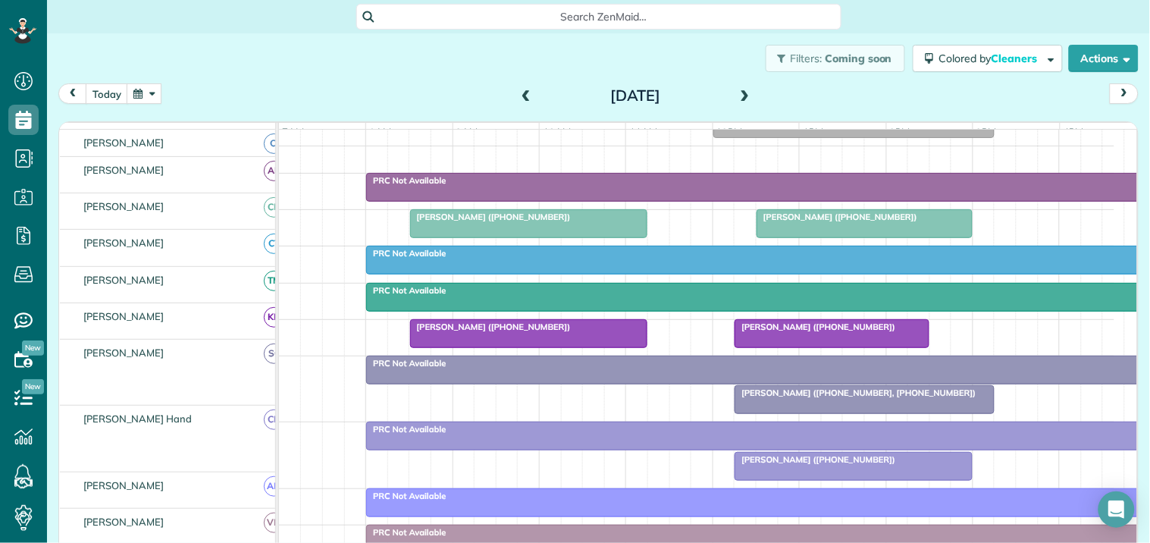
scroll to position [168, 0]
